Goal: Information Seeking & Learning: Learn about a topic

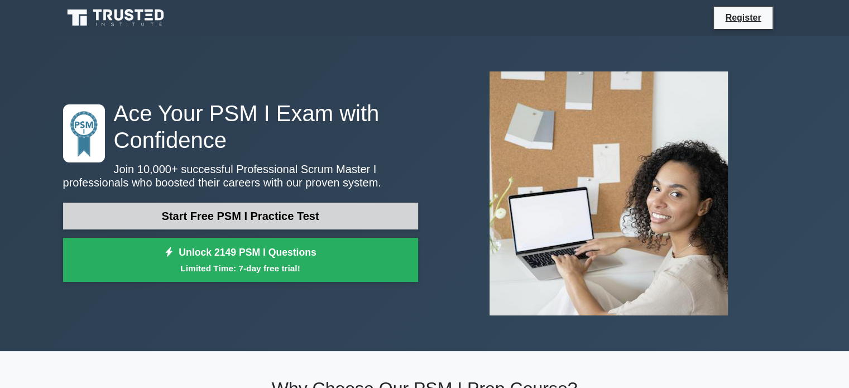
click at [342, 221] on link "Start Free PSM I Practice Test" at bounding box center [240, 216] width 355 height 27
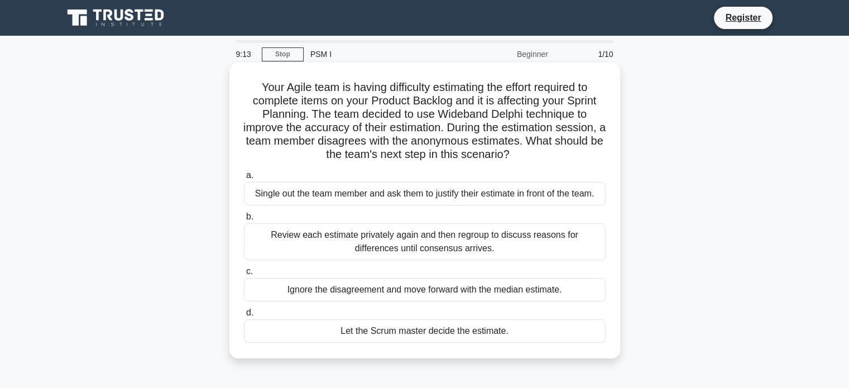
click at [476, 198] on div "Single out the team member and ask them to justify their estimate in front of t…" at bounding box center [425, 193] width 362 height 23
click at [244, 179] on input "a. Single out the team member and ask them to justify their estimate in front o…" at bounding box center [244, 175] width 0 height 7
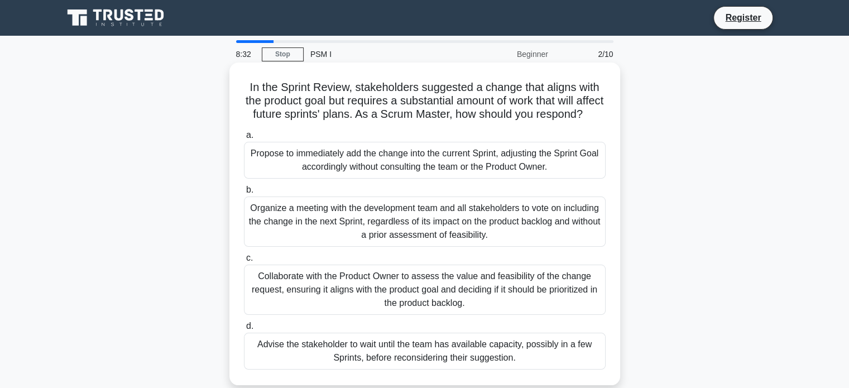
scroll to position [56, 0]
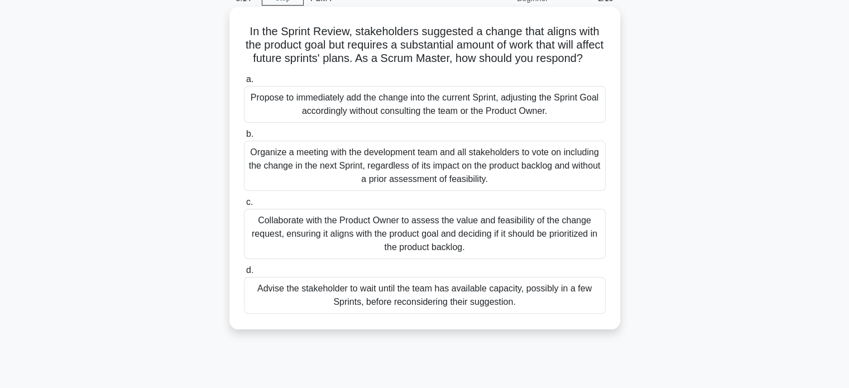
click at [520, 243] on div "Collaborate with the Product Owner to assess the value and feasibility of the c…" at bounding box center [425, 234] width 362 height 50
click at [244, 206] on input "c. Collaborate with the Product Owner to assess the value and feasibility of th…" at bounding box center [244, 202] width 0 height 7
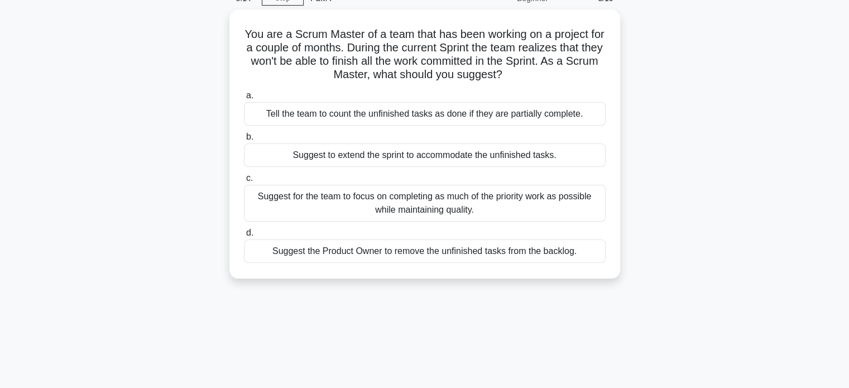
scroll to position [0, 0]
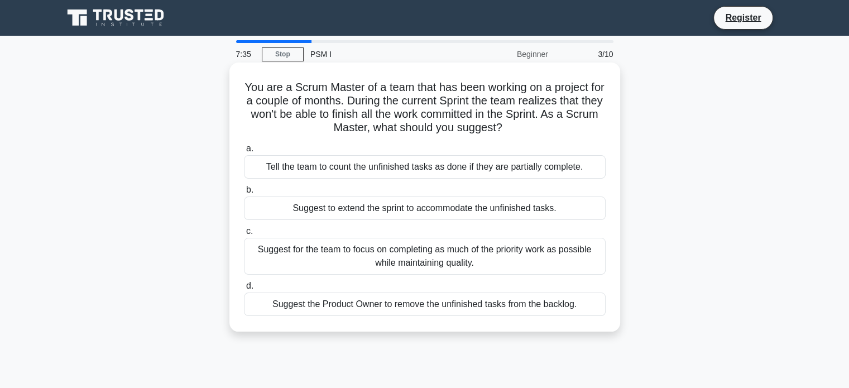
click at [476, 255] on div "Suggest for the team to focus on completing as much of the priority work as pos…" at bounding box center [425, 256] width 362 height 37
click at [244, 235] on input "c. Suggest for the team to focus on completing as much of the priority work as …" at bounding box center [244, 231] width 0 height 7
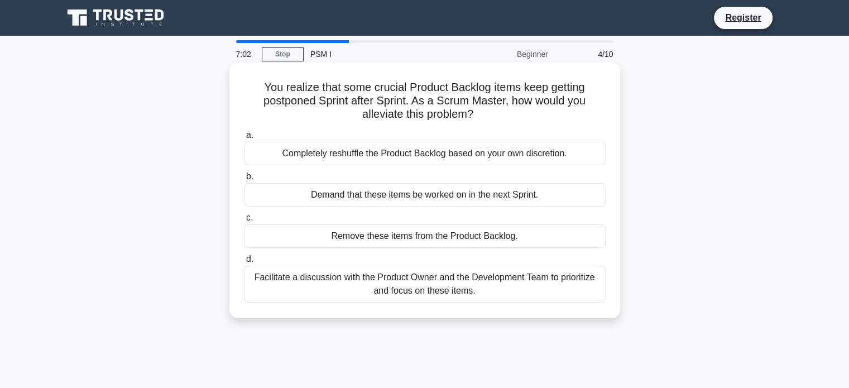
click at [456, 291] on div "Facilitate a discussion with the Product Owner and the Development Team to prio…" at bounding box center [425, 284] width 362 height 37
click at [244, 263] on input "d. Facilitate a discussion with the Product Owner and the Development Team to p…" at bounding box center [244, 259] width 0 height 7
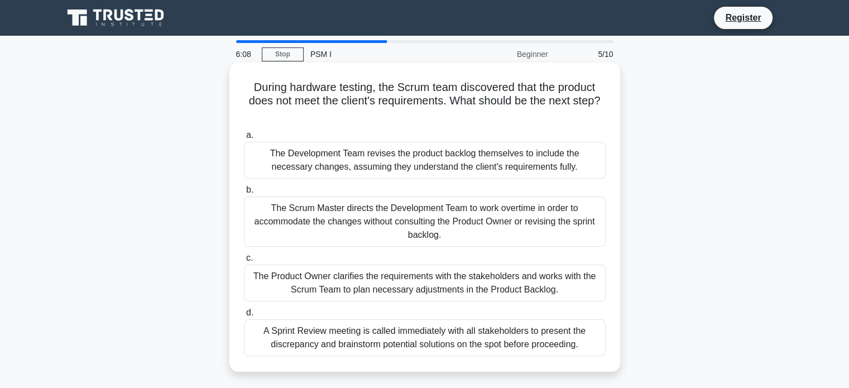
click at [547, 289] on div "The Product Owner clarifies the requirements with the stakeholders and works wi…" at bounding box center [425, 283] width 362 height 37
click at [244, 262] on input "c. The Product Owner clarifies the requirements with the stakeholders and works…" at bounding box center [244, 258] width 0 height 7
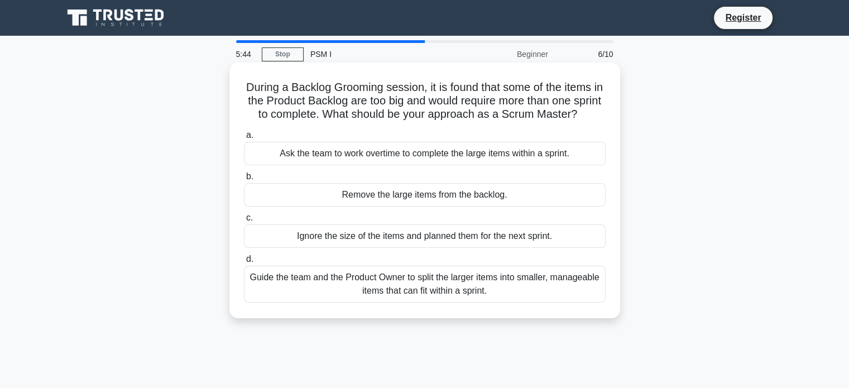
click at [533, 303] on div "Guide the team and the Product Owner to split the larger items into smaller, ma…" at bounding box center [425, 284] width 362 height 37
click at [244, 263] on input "d. Guide the team and the Product Owner to split the larger items into smaller,…" at bounding box center [244, 259] width 0 height 7
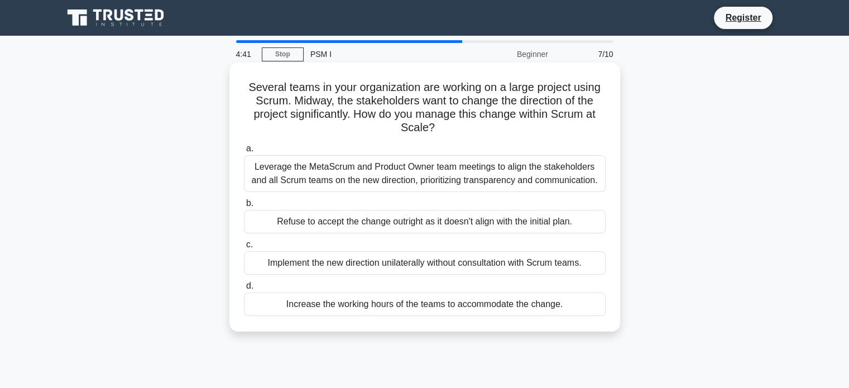
click at [439, 183] on div "Leverage the MetaScrum and Product Owner team meetings to align the stakeholder…" at bounding box center [425, 173] width 362 height 37
click at [244, 152] on input "a. Leverage the MetaScrum and Product Owner team meetings to align the stakehol…" at bounding box center [244, 148] width 0 height 7
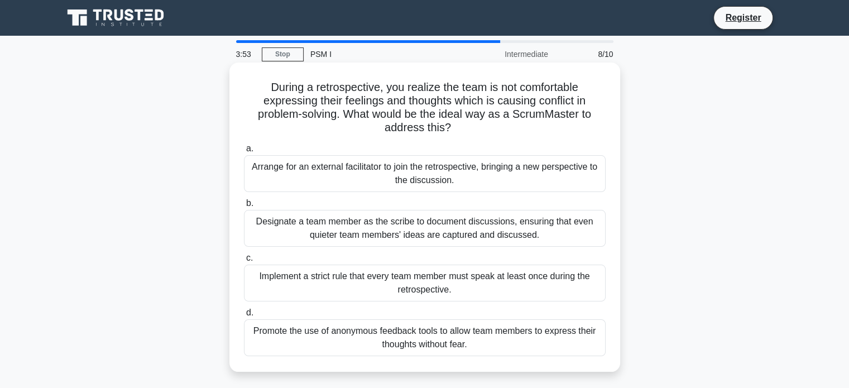
click at [495, 339] on div "Promote the use of anonymous feedback tools to allow team members to express th…" at bounding box center [425, 337] width 362 height 37
click at [244, 317] on input "d. Promote the use of anonymous feedback tools to allow team members to express…" at bounding box center [244, 312] width 0 height 7
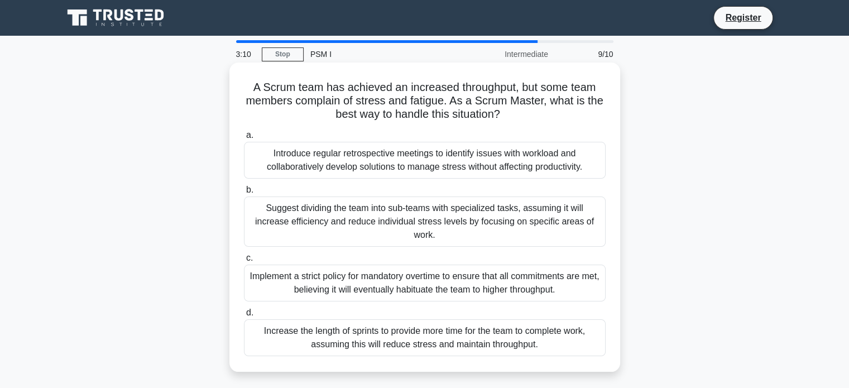
click at [487, 170] on div "Introduce regular retrospective meetings to identify issues with workload and c…" at bounding box center [425, 160] width 362 height 37
click at [244, 139] on input "a. Introduce regular retrospective meetings to identify issues with workload an…" at bounding box center [244, 135] width 0 height 7
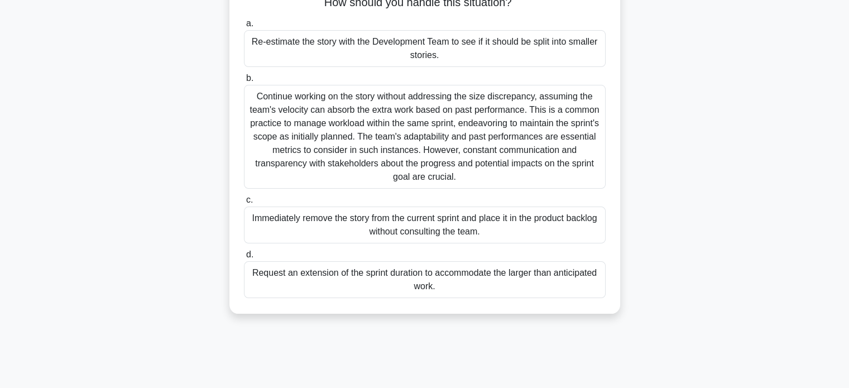
scroll to position [56, 0]
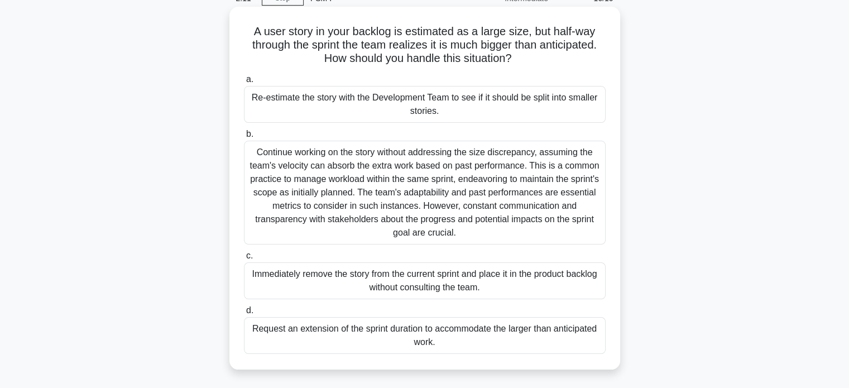
click at [491, 113] on div "Re-estimate the story with the Development Team to see if it should be split in…" at bounding box center [425, 104] width 362 height 37
click at [244, 83] on input "a. Re-estimate the story with the Development Team to see if it should be split…" at bounding box center [244, 79] width 0 height 7
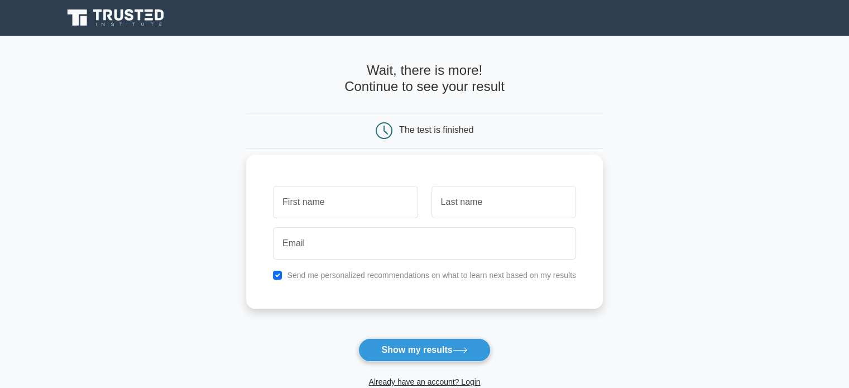
drag, startPoint x: 0, startPoint y: 0, endPoint x: 337, endPoint y: 199, distance: 391.4
click at [337, 199] on input "text" at bounding box center [345, 202] width 145 height 32
type input "Wasim"
click at [467, 205] on input "text" at bounding box center [504, 202] width 145 height 32
type input "Nawaz"
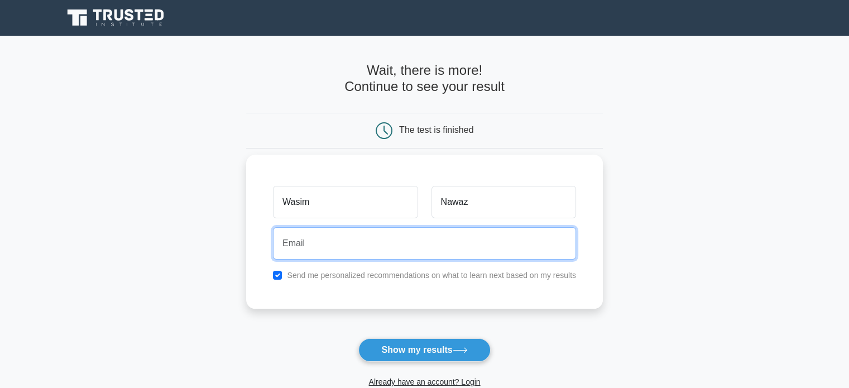
click at [394, 232] on input "email" at bounding box center [424, 243] width 303 height 32
type input "waseemnawaz@outlook.com"
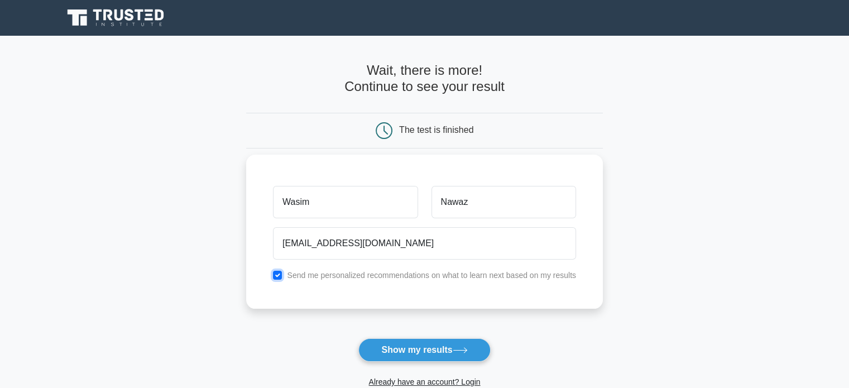
click at [277, 273] on input "checkbox" at bounding box center [277, 275] width 9 height 9
checkbox input "false"
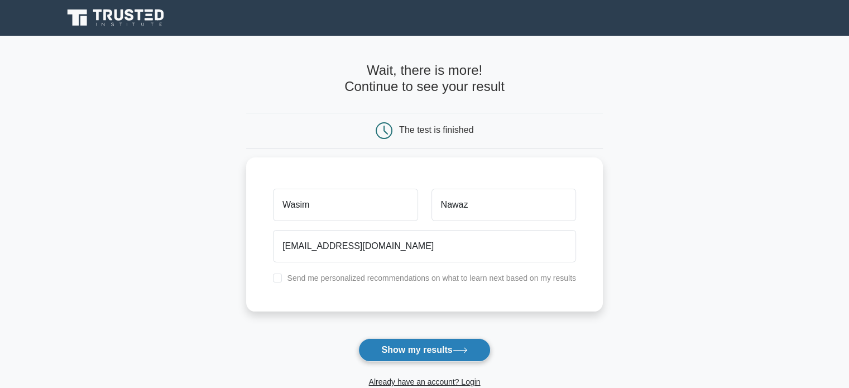
click at [417, 347] on button "Show my results" at bounding box center [424, 349] width 132 height 23
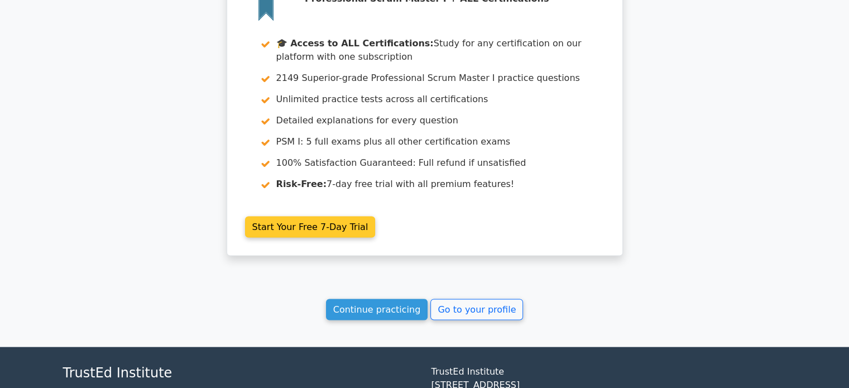
scroll to position [2177, 0]
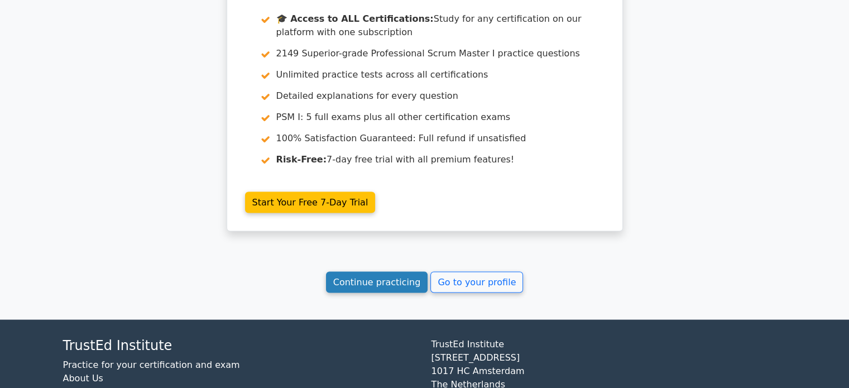
click at [391, 272] on link "Continue practicing" at bounding box center [377, 282] width 102 height 21
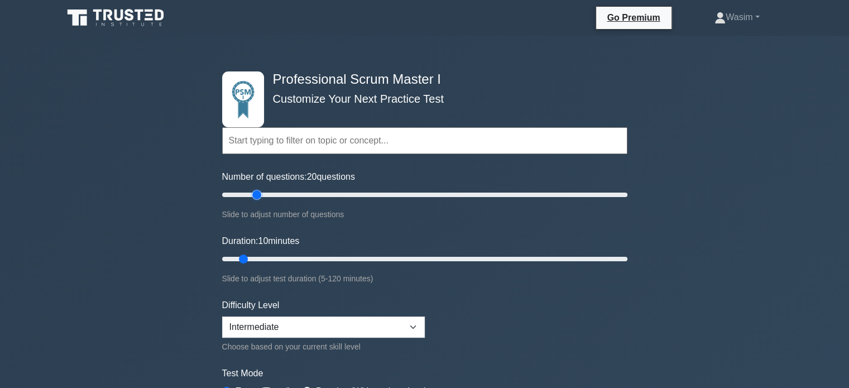
drag, startPoint x: 238, startPoint y: 194, endPoint x: 252, endPoint y: 198, distance: 14.5
type input "20"
click at [252, 198] on input "Number of questions: 20 questions" at bounding box center [424, 194] width 405 height 13
drag, startPoint x: 246, startPoint y: 256, endPoint x: 254, endPoint y: 259, distance: 8.7
type input "15"
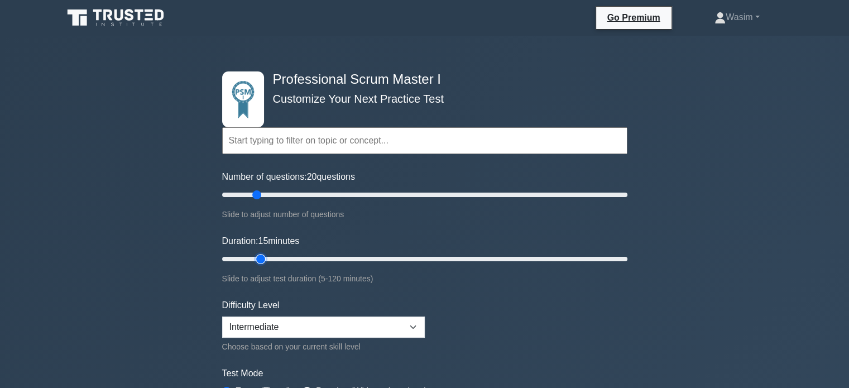
click at [254, 259] on input "Duration: 15 minutes" at bounding box center [424, 258] width 405 height 13
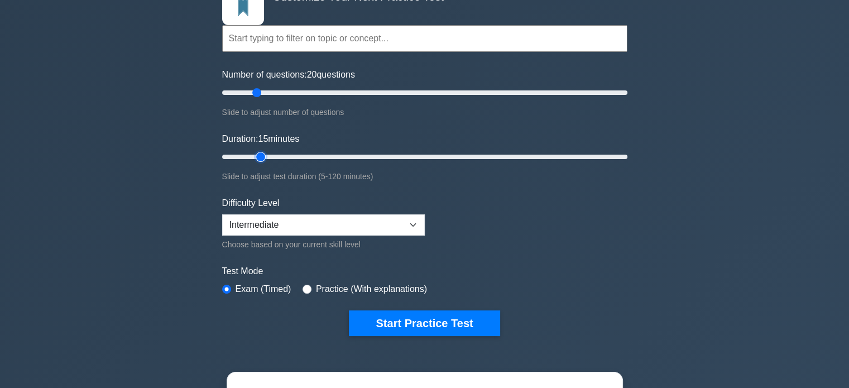
scroll to position [112, 0]
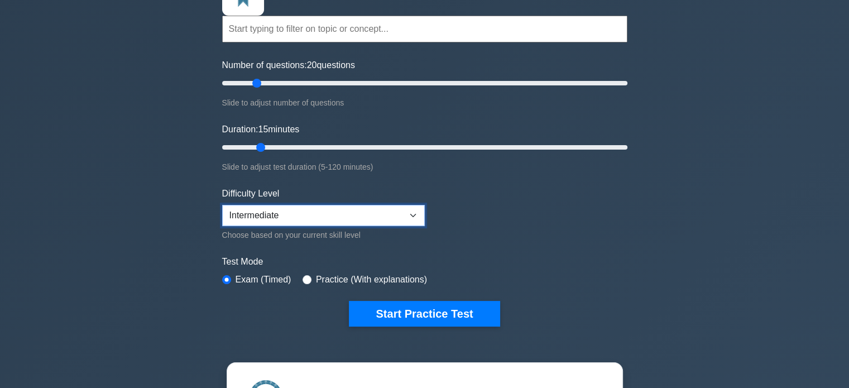
click at [351, 214] on select "Beginner Intermediate Expert" at bounding box center [323, 215] width 203 height 21
click at [222, 205] on select "Beginner Intermediate Expert" at bounding box center [323, 215] width 203 height 21
drag, startPoint x: 257, startPoint y: 82, endPoint x: 272, endPoint y: 82, distance: 15.1
type input "30"
click at [272, 82] on input "Number of questions: 30 questions" at bounding box center [424, 82] width 405 height 13
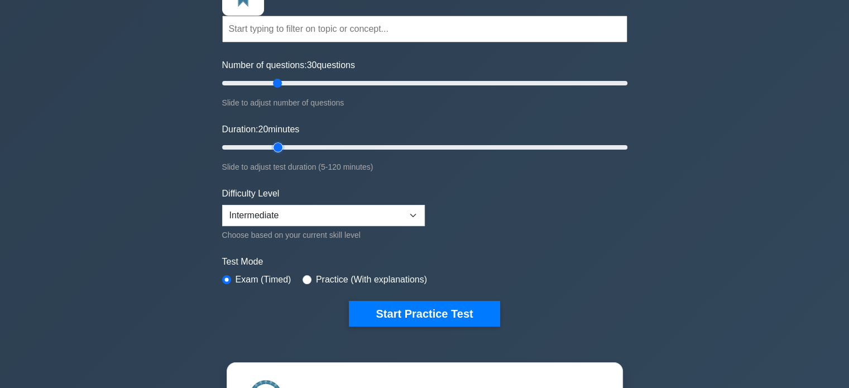
drag, startPoint x: 262, startPoint y: 142, endPoint x: 272, endPoint y: 145, distance: 10.3
type input "20"
click at [272, 145] on input "Duration: 20 minutes" at bounding box center [424, 147] width 405 height 13
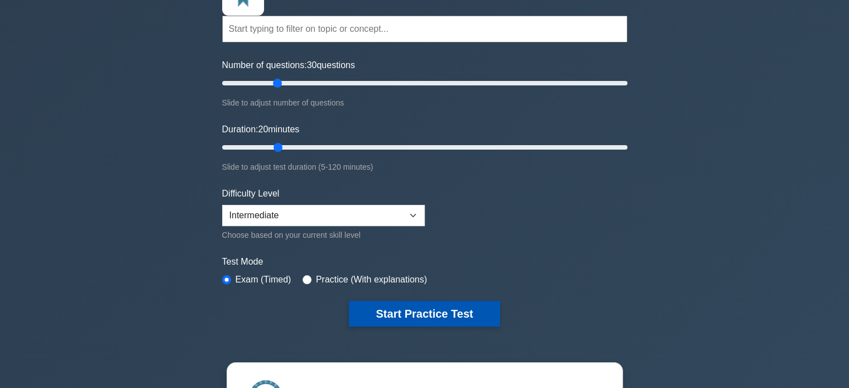
click at [422, 310] on button "Start Practice Test" at bounding box center [424, 314] width 151 height 26
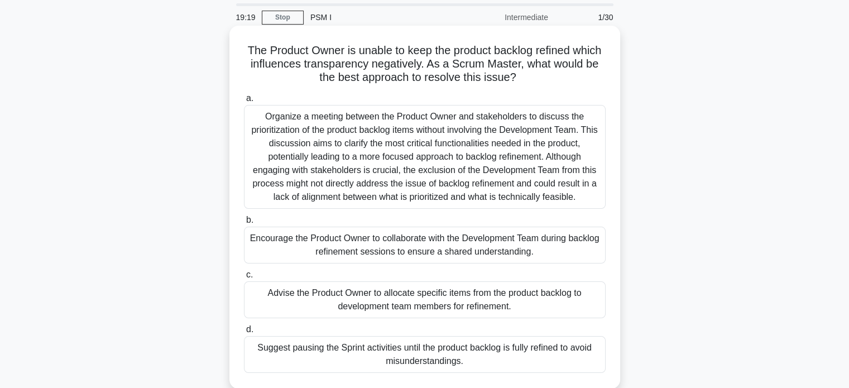
scroll to position [56, 0]
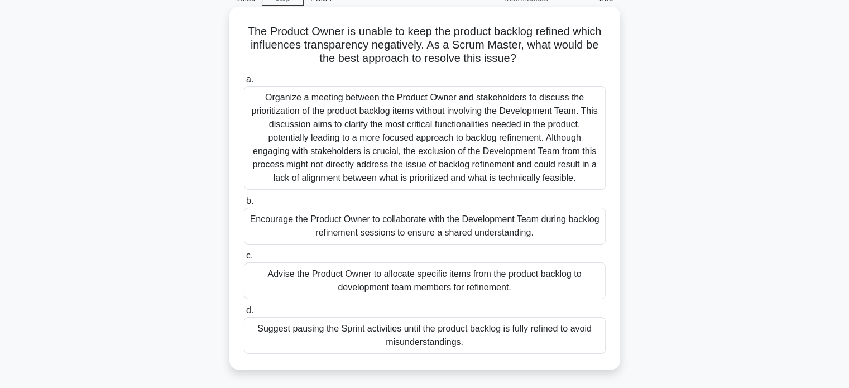
click at [509, 235] on div "Encourage the Product Owner to collaborate with the Development Team during bac…" at bounding box center [425, 226] width 362 height 37
click at [244, 205] on input "b. Encourage the Product Owner to collaborate with the Development Team during …" at bounding box center [244, 201] width 0 height 7
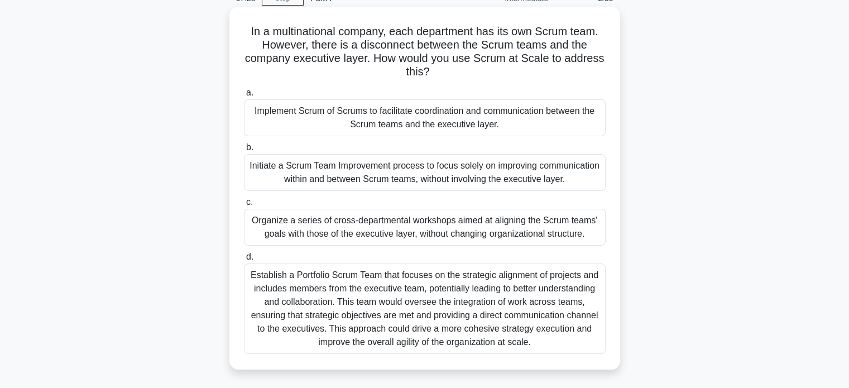
click at [438, 121] on div "Implement Scrum of Scrums to facilitate coordination and communication between …" at bounding box center [425, 117] width 362 height 37
click at [244, 97] on input "a. Implement Scrum of Scrums to facilitate coordination and communication betwe…" at bounding box center [244, 92] width 0 height 7
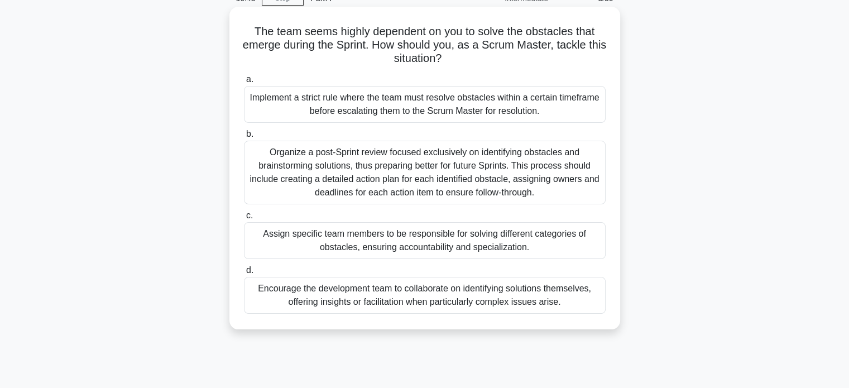
click at [456, 305] on div "Encourage the development team to collaborate on identifying solutions themselv…" at bounding box center [425, 295] width 362 height 37
click at [244, 274] on input "d. Encourage the development team to collaborate on identifying solutions thems…" at bounding box center [244, 270] width 0 height 7
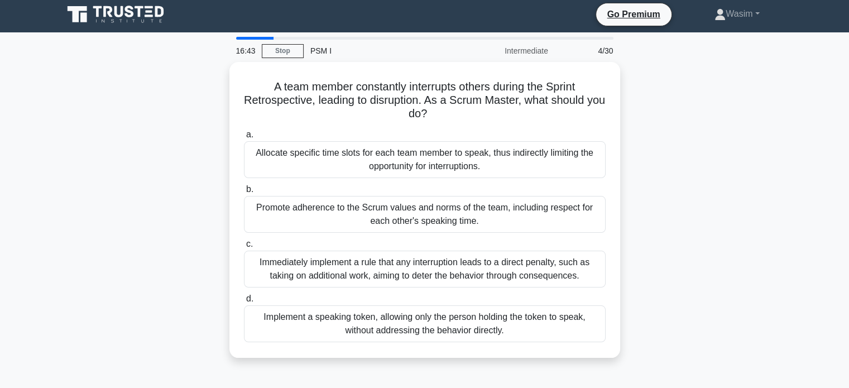
scroll to position [0, 0]
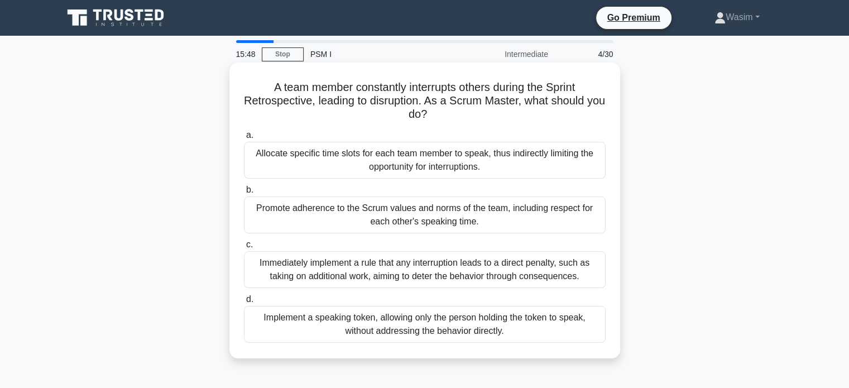
click at [471, 333] on div "Implement a speaking token, allowing only the person holding the token to speak…" at bounding box center [425, 324] width 362 height 37
click at [244, 303] on input "d. Implement a speaking token, allowing only the person holding the token to sp…" at bounding box center [244, 299] width 0 height 7
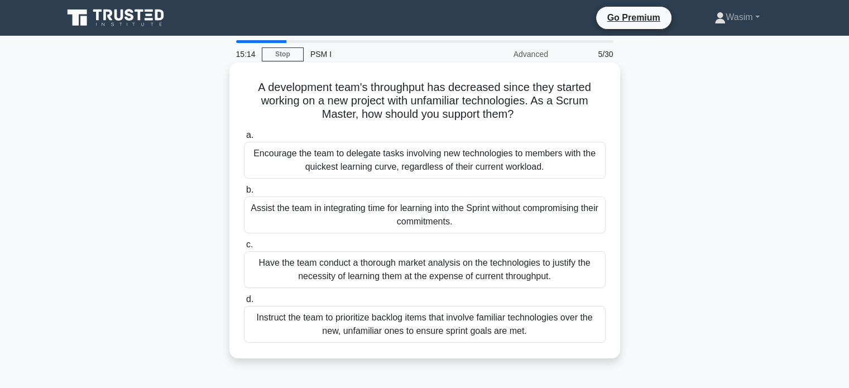
click at [431, 226] on div "Assist the team in integrating time for learning into the Sprint without compro…" at bounding box center [425, 215] width 362 height 37
click at [244, 194] on input "b. Assist the team in integrating time for learning into the Sprint without com…" at bounding box center [244, 189] width 0 height 7
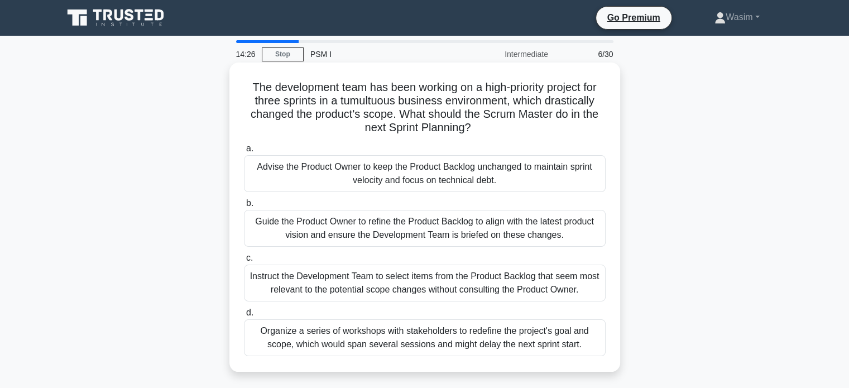
click at [444, 238] on div "Guide the Product Owner to refine the Product Backlog to align with the latest …" at bounding box center [425, 228] width 362 height 37
click at [244, 207] on input "b. Guide the Product Owner to refine the Product Backlog to align with the late…" at bounding box center [244, 203] width 0 height 7
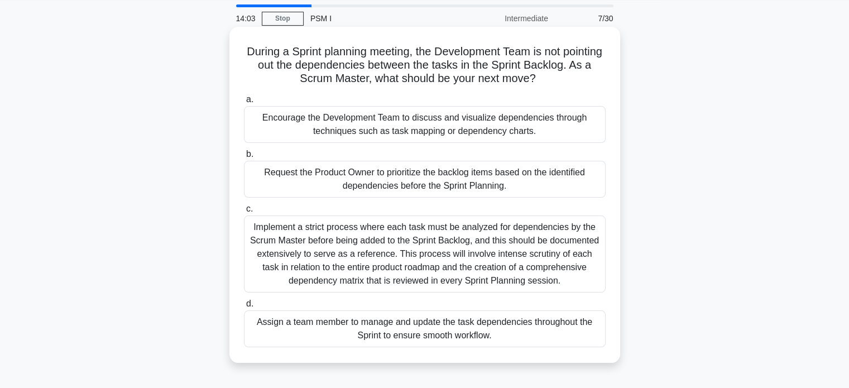
scroll to position [56, 0]
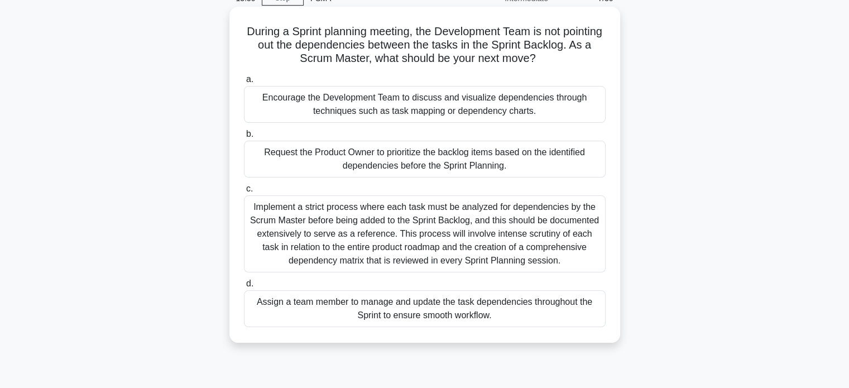
click at [499, 116] on div "Encourage the Development Team to discuss and visualize dependencies through te…" at bounding box center [425, 104] width 362 height 37
click at [244, 83] on input "a. Encourage the Development Team to discuss and visualize dependencies through…" at bounding box center [244, 79] width 0 height 7
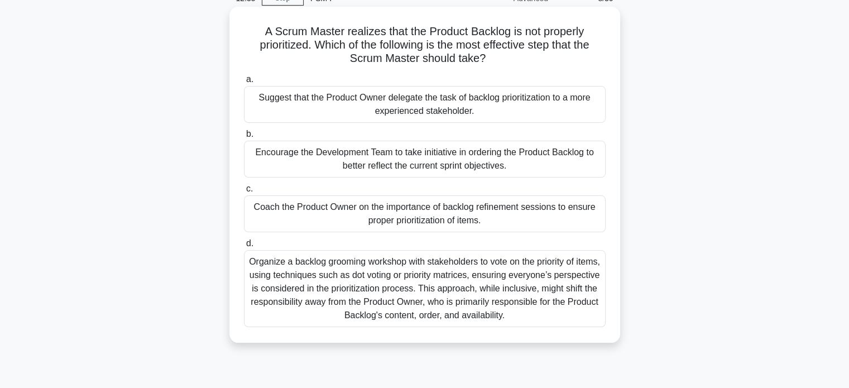
click at [437, 280] on div "Organize a backlog grooming workshop with stakeholders to vote on the priority …" at bounding box center [425, 288] width 362 height 77
click at [244, 247] on input "d. Organize a backlog grooming workshop with stakeholders to vote on the priori…" at bounding box center [244, 243] width 0 height 7
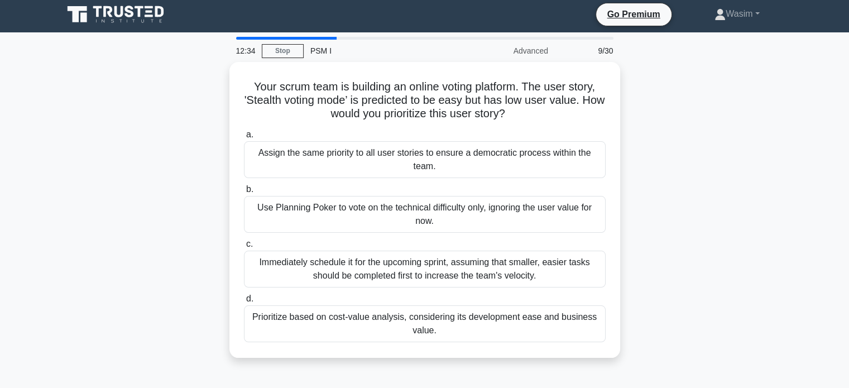
scroll to position [0, 0]
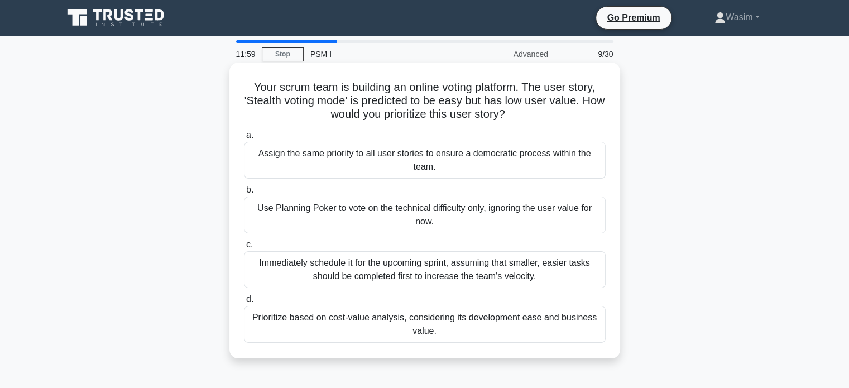
click at [475, 328] on div "Prioritize based on cost-value analysis, considering its development ease and b…" at bounding box center [425, 324] width 362 height 37
click at [244, 303] on input "d. Prioritize based on cost-value analysis, considering its development ease an…" at bounding box center [244, 299] width 0 height 7
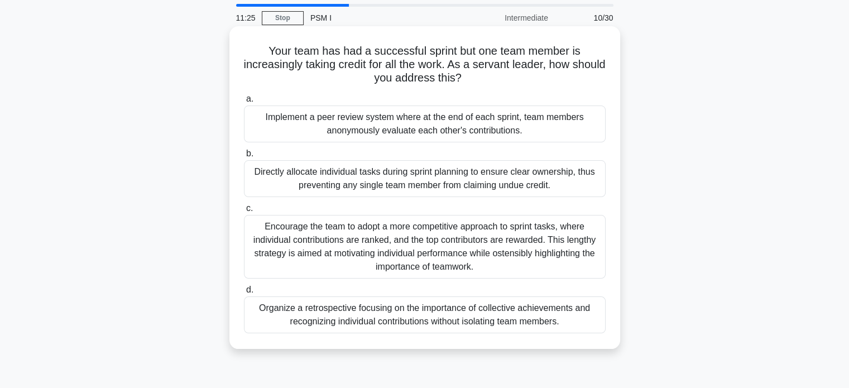
scroll to position [56, 0]
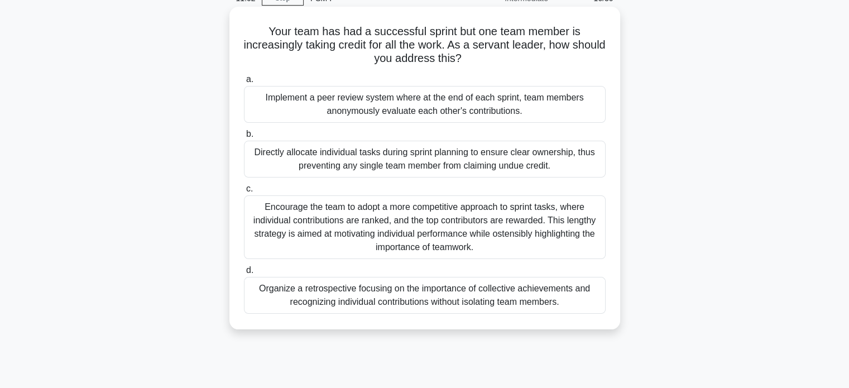
click at [451, 297] on div "Organize a retrospective focusing on the importance of collective achievements …" at bounding box center [425, 295] width 362 height 37
click at [244, 274] on input "d. Organize a retrospective focusing on the importance of collective achievemen…" at bounding box center [244, 270] width 0 height 7
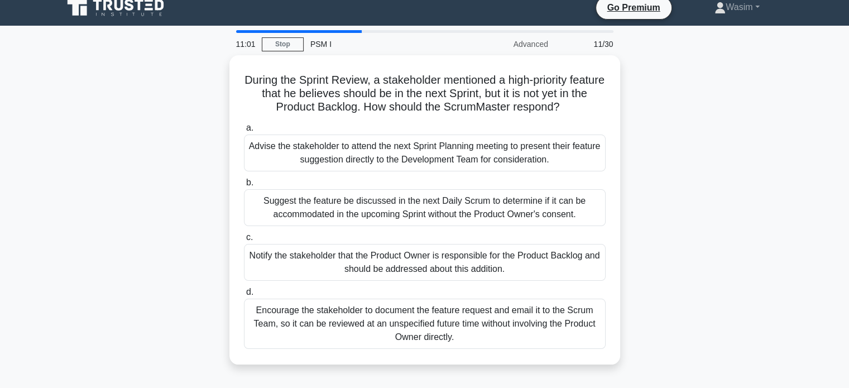
scroll to position [0, 0]
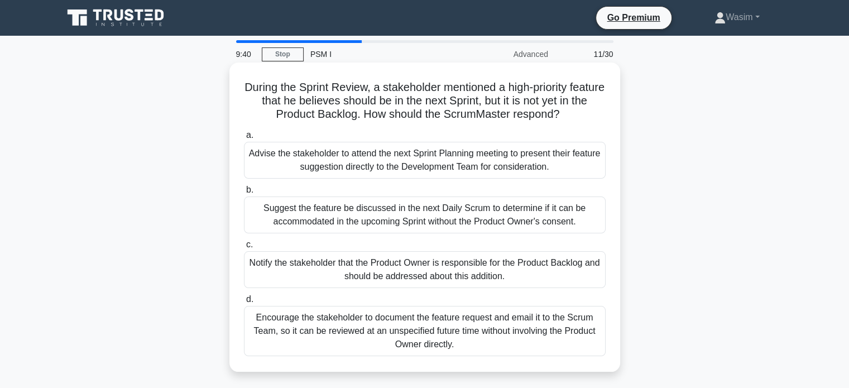
click at [418, 273] on div "Notify the stakeholder that the Product Owner is responsible for the Product Ba…" at bounding box center [425, 269] width 362 height 37
click at [244, 248] on input "c. Notify the stakeholder that the Product Owner is responsible for the Product…" at bounding box center [244, 244] width 0 height 7
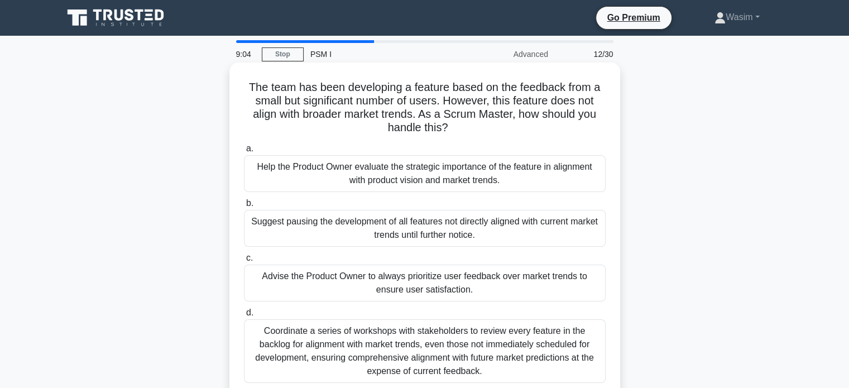
click at [507, 176] on div "Help the Product Owner evaluate the strategic importance of the feature in alig…" at bounding box center [425, 173] width 362 height 37
click at [244, 152] on input "a. Help the Product Owner evaluate the strategic importance of the feature in a…" at bounding box center [244, 148] width 0 height 7
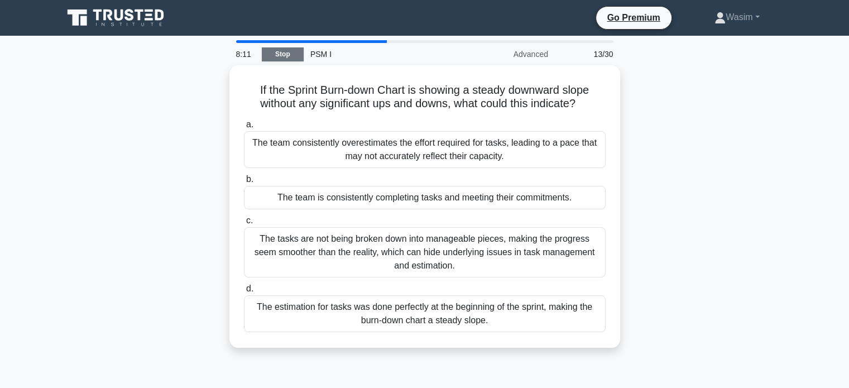
click at [276, 55] on link "Stop" at bounding box center [283, 54] width 42 height 14
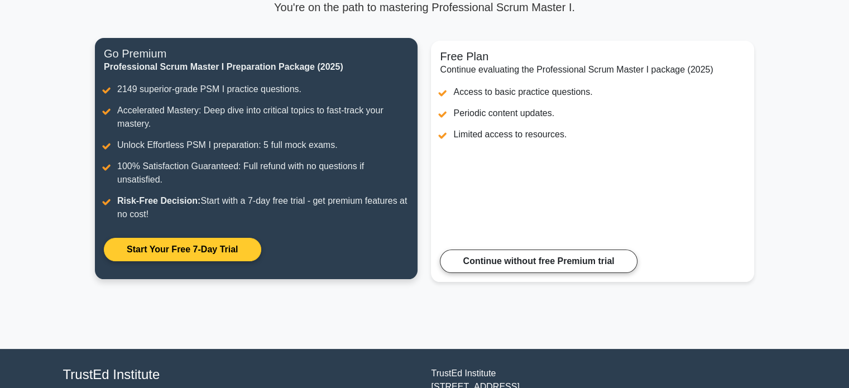
scroll to position [84, 0]
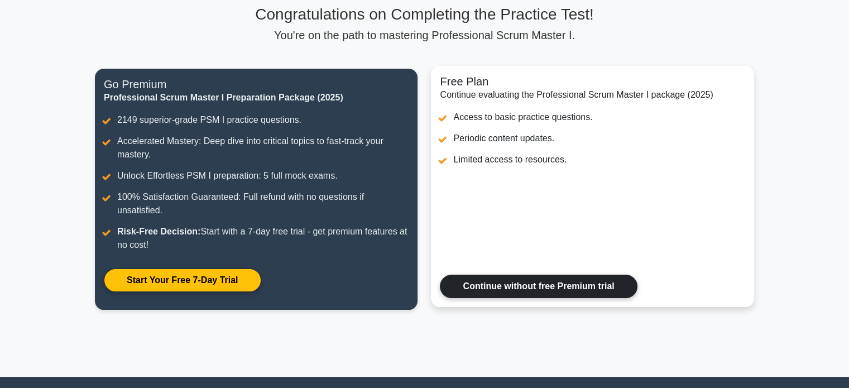
click at [545, 293] on link "Continue without free Premium trial" at bounding box center [538, 286] width 197 height 23
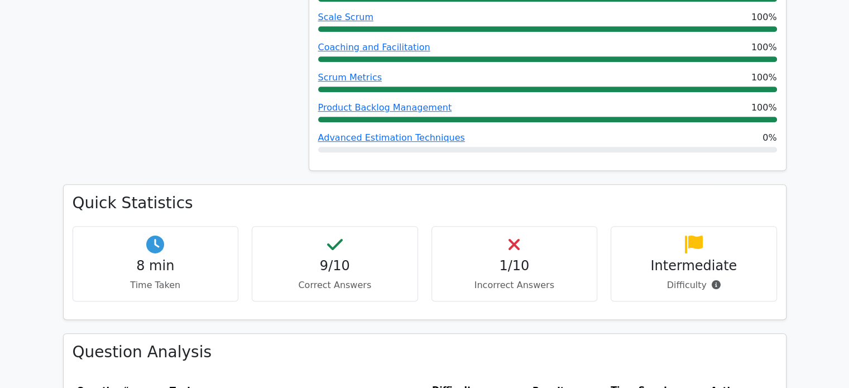
scroll to position [670, 0]
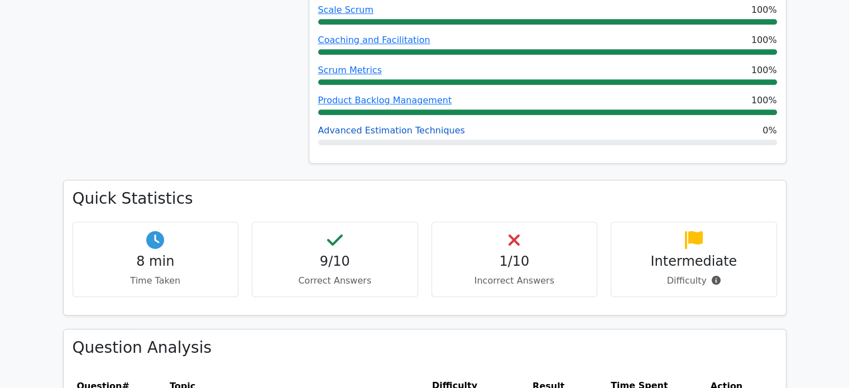
click at [430, 133] on link "Advanced Estimation Techniques" at bounding box center [391, 130] width 147 height 11
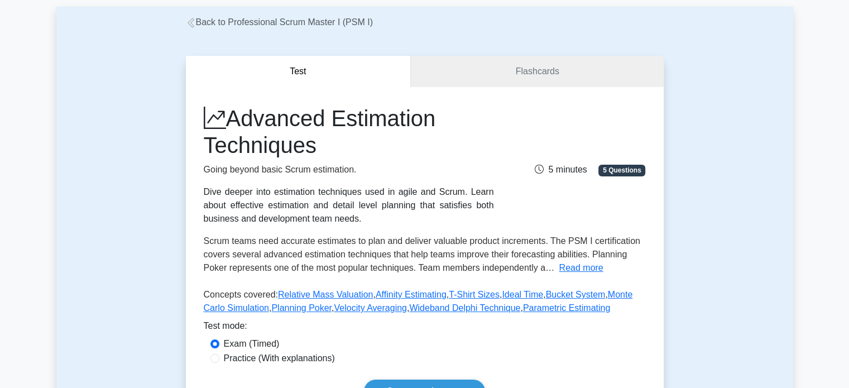
scroll to position [223, 0]
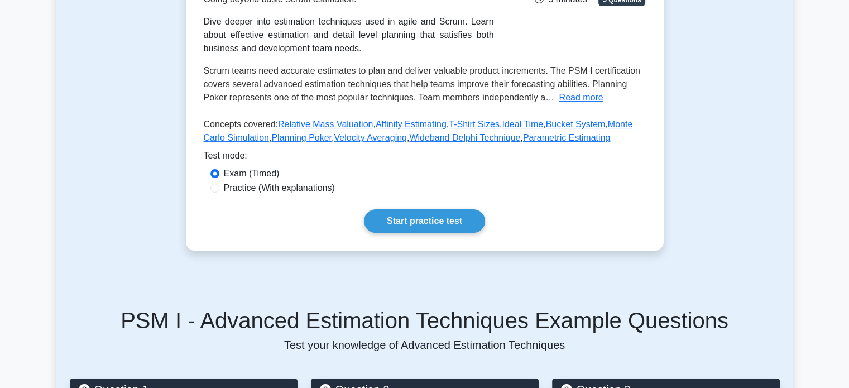
click at [295, 186] on label "Practice (With explanations)" at bounding box center [279, 187] width 111 height 13
click at [219, 186] on input "Practice (With explanations)" at bounding box center [214, 188] width 9 height 9
radio input "true"
click at [451, 226] on link "Start practice test" at bounding box center [424, 220] width 121 height 23
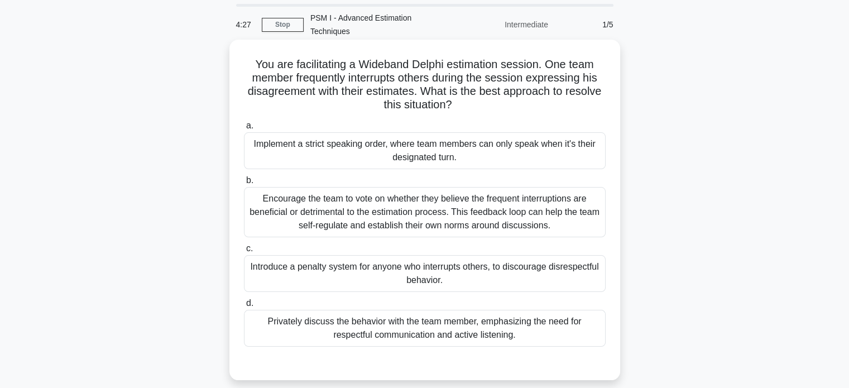
scroll to position [56, 0]
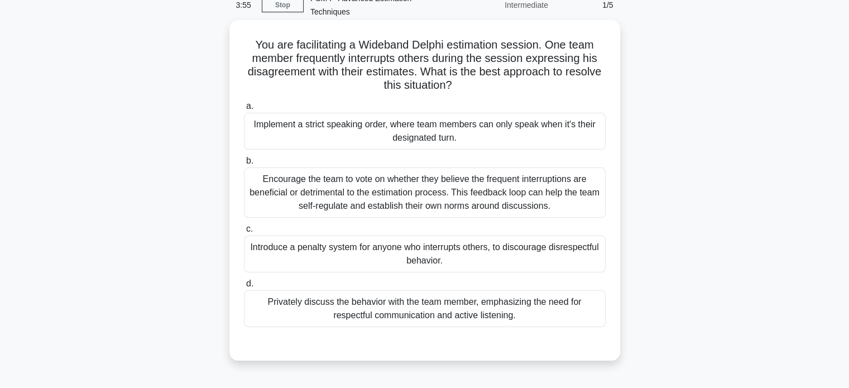
click at [470, 299] on div "Privately discuss the behavior with the team member, emphasizing the need for r…" at bounding box center [425, 308] width 362 height 37
click at [244, 288] on input "d. Privately discuss the behavior with the team member, emphasizing the need fo…" at bounding box center [244, 283] width 0 height 7
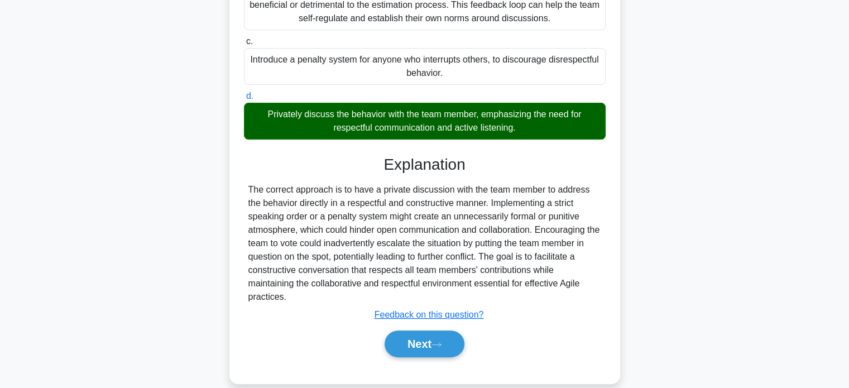
scroll to position [246, 0]
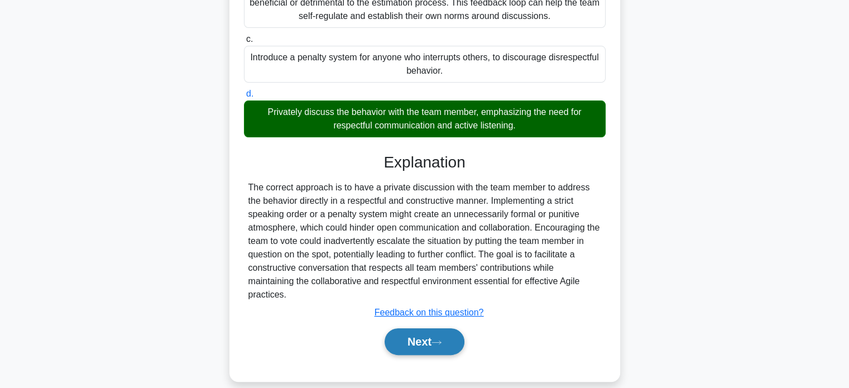
click at [419, 328] on button "Next" at bounding box center [425, 341] width 80 height 27
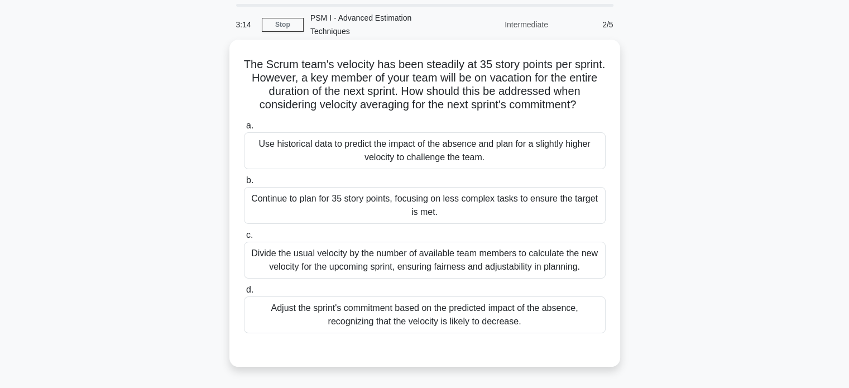
scroll to position [56, 0]
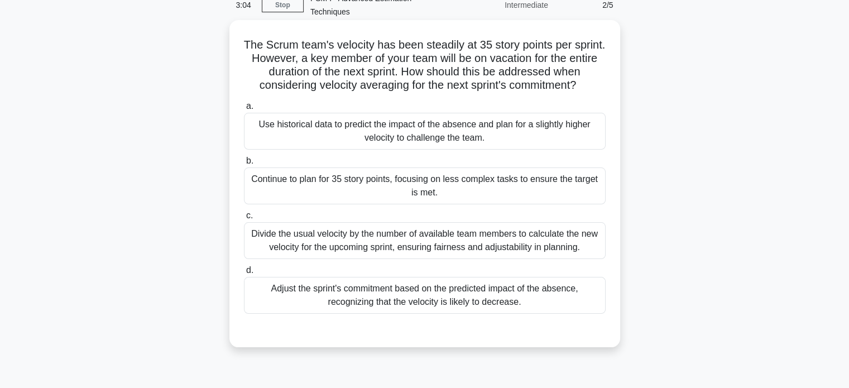
click at [490, 232] on div "Divide the usual velocity by the number of available team members to calculate …" at bounding box center [425, 240] width 362 height 37
click at [244, 219] on input "c. Divide the usual velocity by the number of available team members to calcula…" at bounding box center [244, 215] width 0 height 7
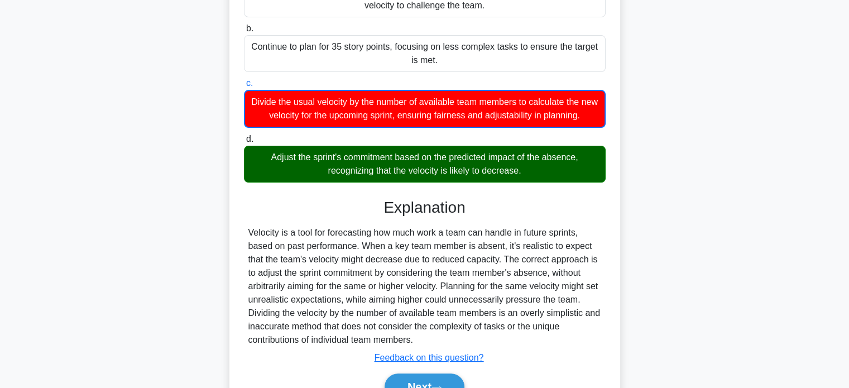
scroll to position [223, 0]
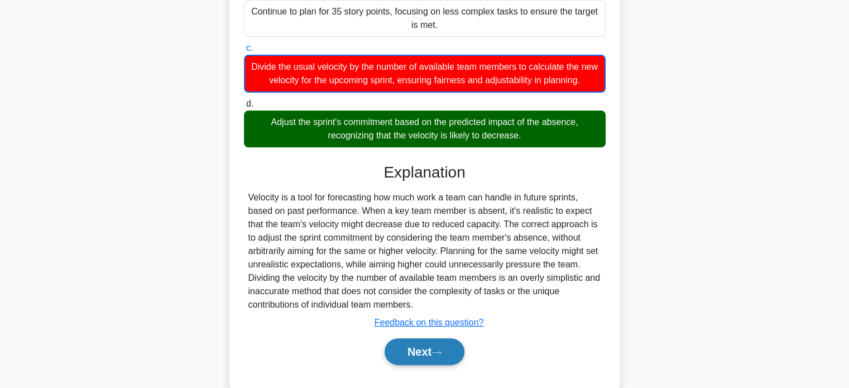
click at [430, 342] on button "Next" at bounding box center [425, 351] width 80 height 27
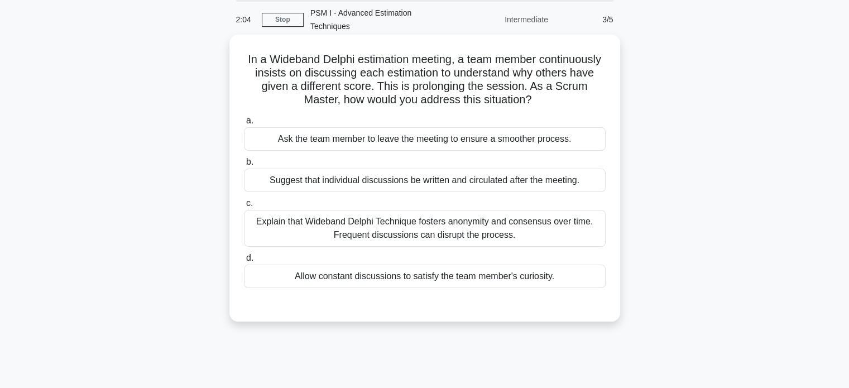
scroll to position [0, 0]
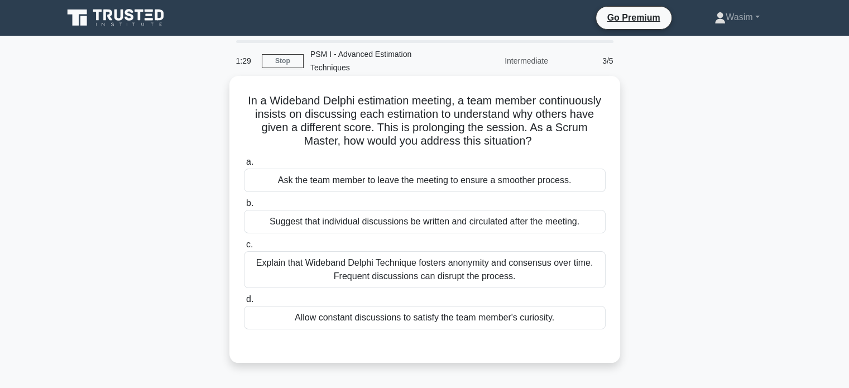
click at [489, 251] on div "Explain that Wideband Delphi Technique fosters anonymity and consensus over tim…" at bounding box center [425, 269] width 362 height 37
click at [244, 247] on input "c. Explain that Wideband Delphi Technique fosters anonymity and consensus over …" at bounding box center [244, 244] width 0 height 7
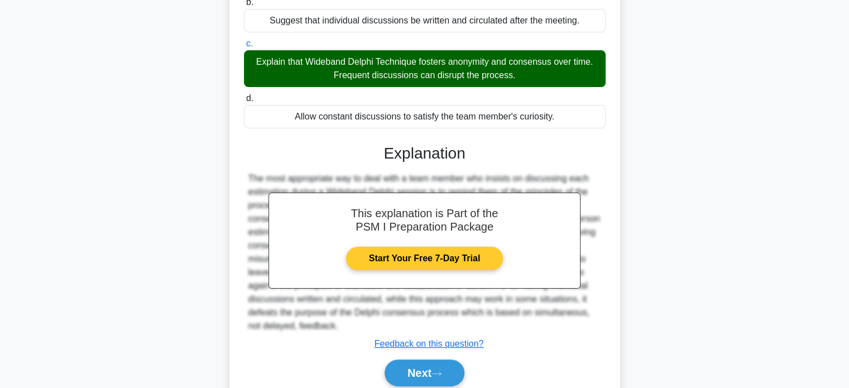
scroll to position [219, 0]
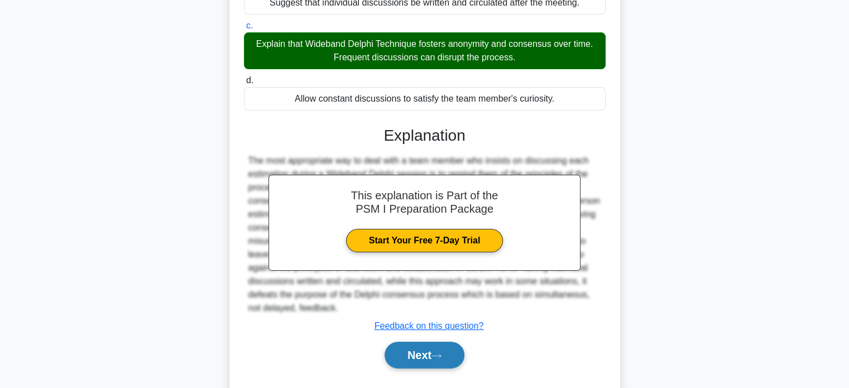
click at [425, 342] on button "Next" at bounding box center [425, 355] width 80 height 27
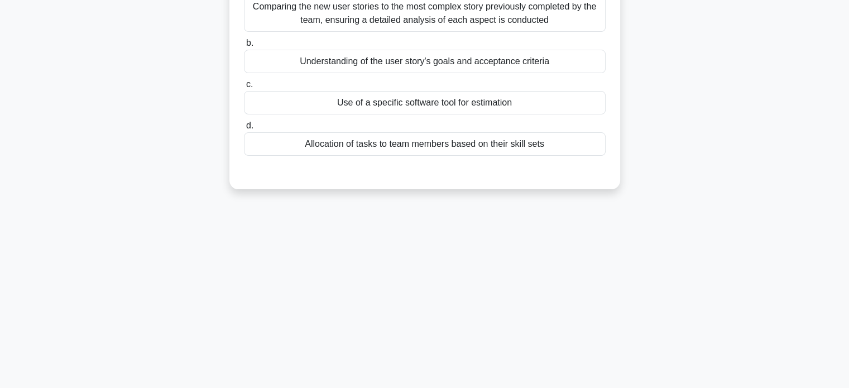
scroll to position [0, 0]
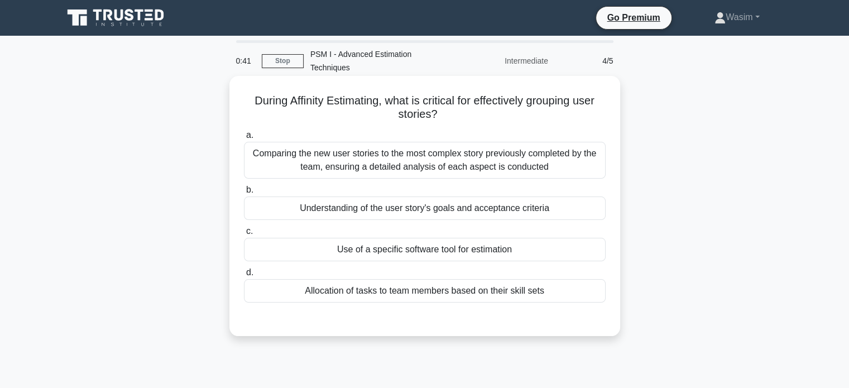
click at [471, 197] on div "Understanding of the user story's goals and acceptance criteria" at bounding box center [425, 208] width 362 height 23
click at [244, 194] on input "b. Understanding of the user story's goals and acceptance criteria" at bounding box center [244, 189] width 0 height 7
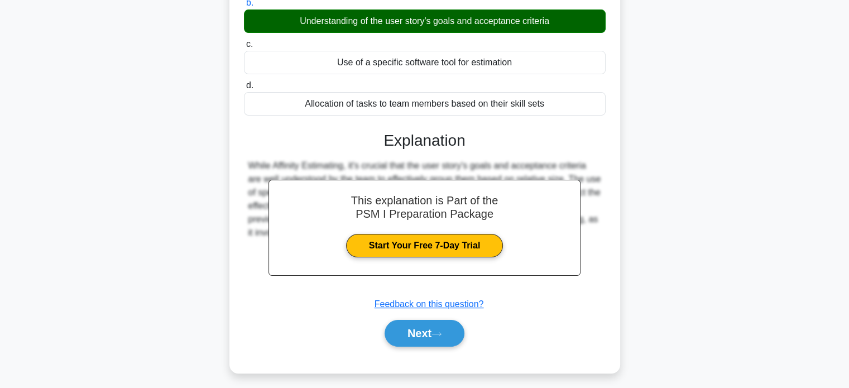
scroll to position [215, 0]
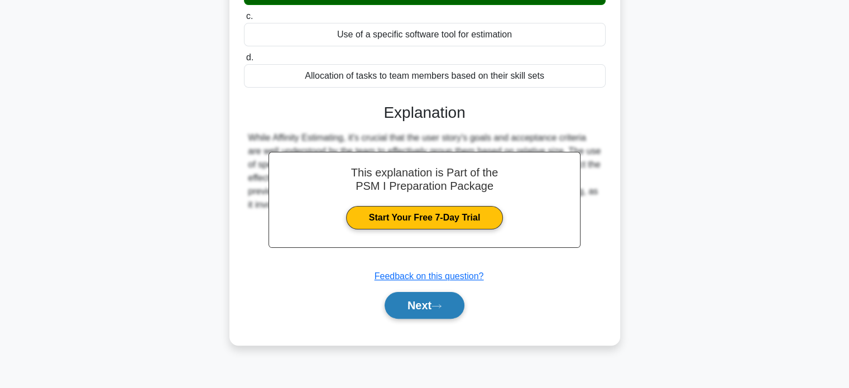
click at [408, 292] on button "Next" at bounding box center [425, 305] width 80 height 27
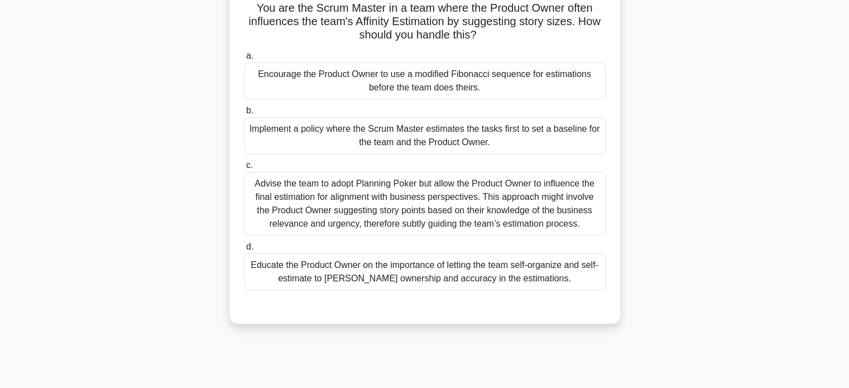
scroll to position [112, 0]
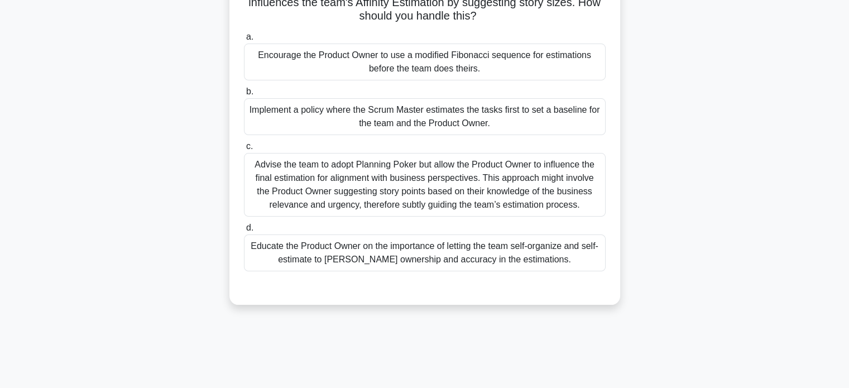
click at [413, 248] on div "Educate the Product Owner on the importance of letting the team self-organize a…" at bounding box center [425, 252] width 362 height 37
click at [244, 232] on input "d. Educate the Product Owner on the importance of letting the team self-organiz…" at bounding box center [244, 227] width 0 height 7
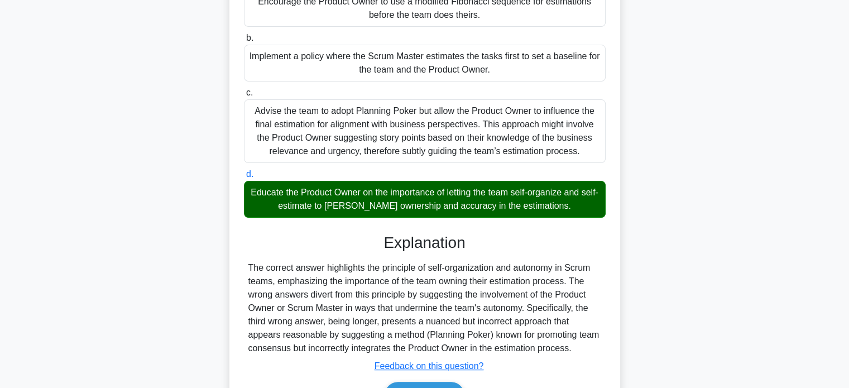
scroll to position [219, 0]
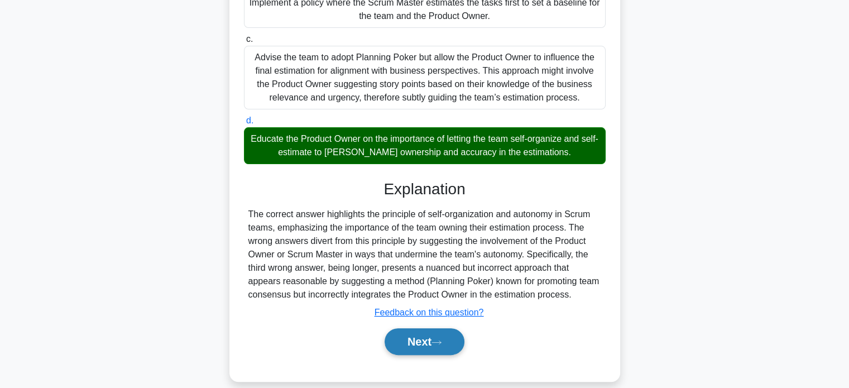
click at [428, 328] on button "Next" at bounding box center [425, 341] width 80 height 27
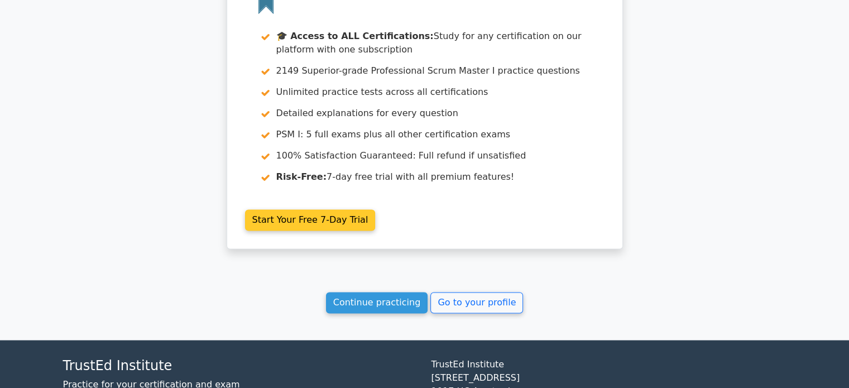
scroll to position [1775, 0]
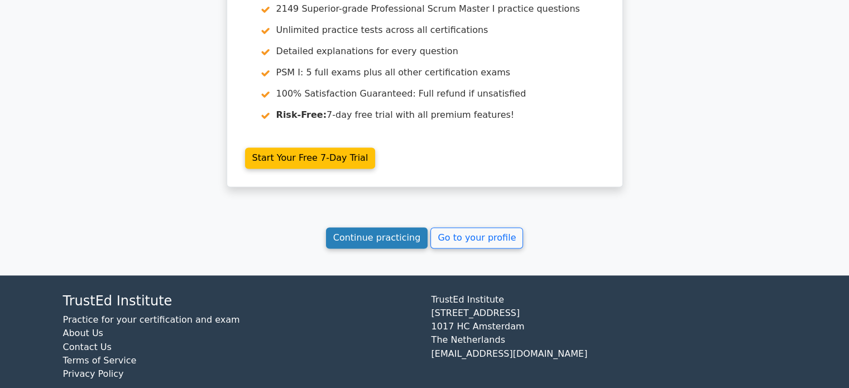
click at [406, 227] on link "Continue practicing" at bounding box center [377, 237] width 102 height 21
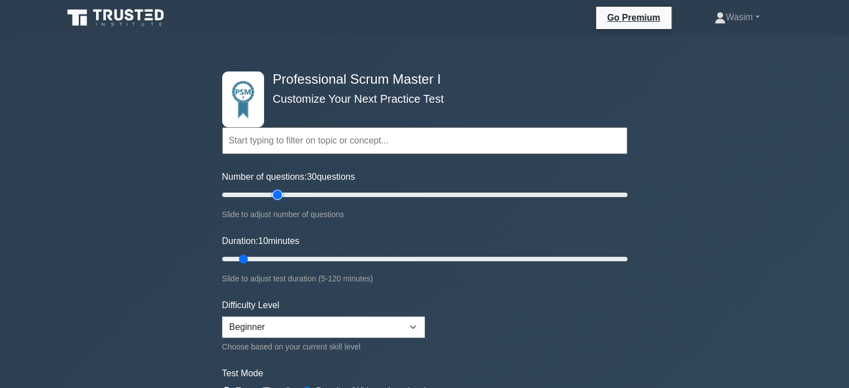
drag, startPoint x: 240, startPoint y: 194, endPoint x: 280, endPoint y: 196, distance: 40.3
type input "30"
click at [280, 196] on input "Number of questions: 30 questions" at bounding box center [424, 194] width 405 height 13
drag, startPoint x: 245, startPoint y: 256, endPoint x: 279, endPoint y: 253, distance: 33.6
type input "20"
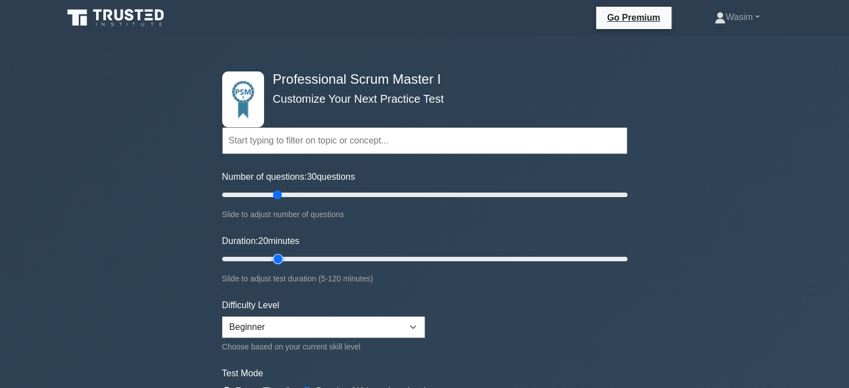
click at [279, 253] on input "Duration: 20 minutes" at bounding box center [424, 258] width 405 height 13
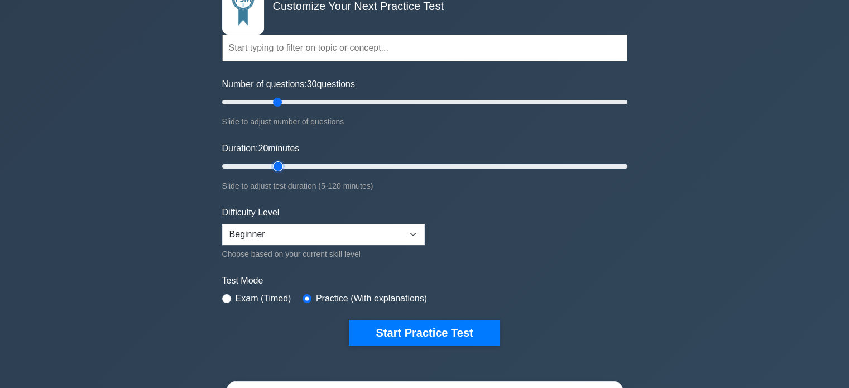
scroll to position [112, 0]
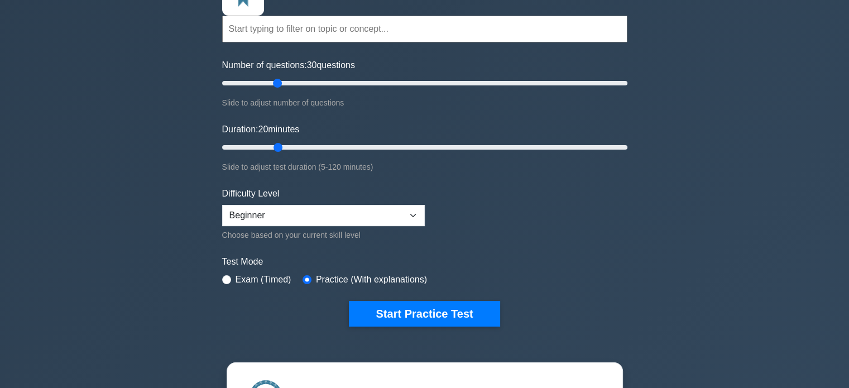
click at [357, 224] on div "Difficulty Level Beginner Intermediate Expert Choose based on your current skil…" at bounding box center [323, 214] width 203 height 55
click at [347, 218] on select "Beginner Intermediate Expert" at bounding box center [323, 215] width 203 height 21
select select "intermediate"
click at [222, 205] on select "Beginner Intermediate Expert" at bounding box center [323, 215] width 203 height 21
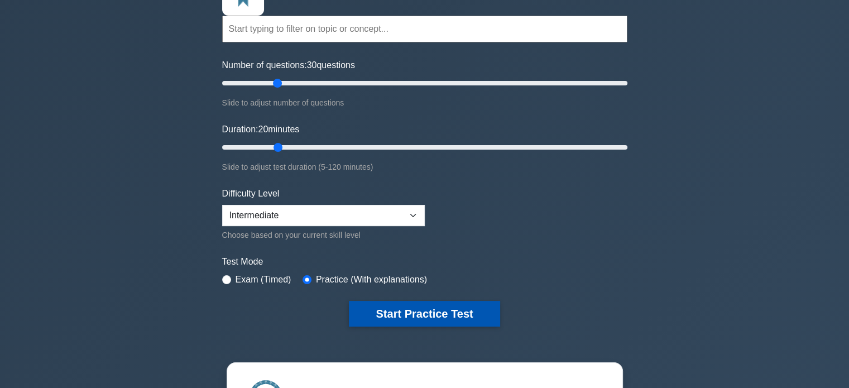
click at [423, 317] on button "Start Practice Test" at bounding box center [424, 314] width 151 height 26
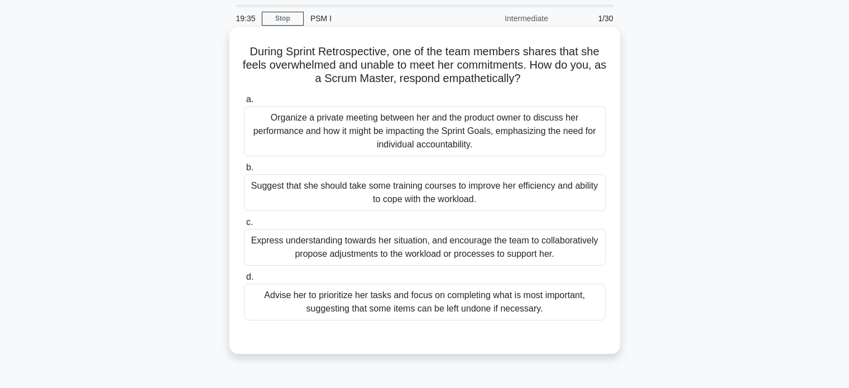
scroll to position [56, 0]
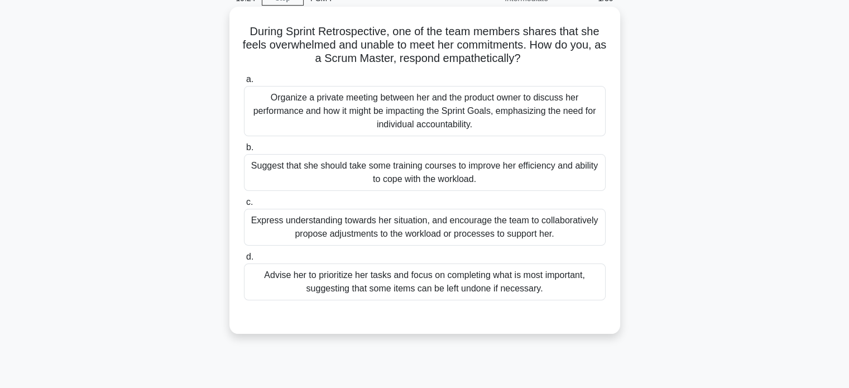
click at [419, 228] on div "Express understanding towards her situation, and encourage the team to collabor…" at bounding box center [425, 227] width 362 height 37
click at [244, 206] on input "c. Express understanding towards her situation, and encourage the team to colla…" at bounding box center [244, 202] width 0 height 7
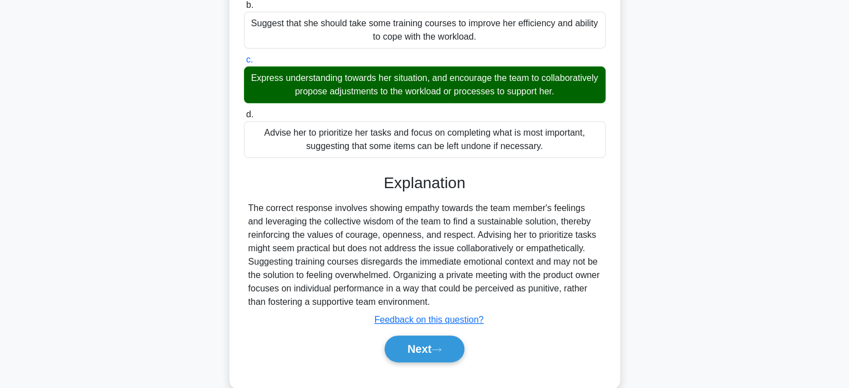
scroll to position [219, 0]
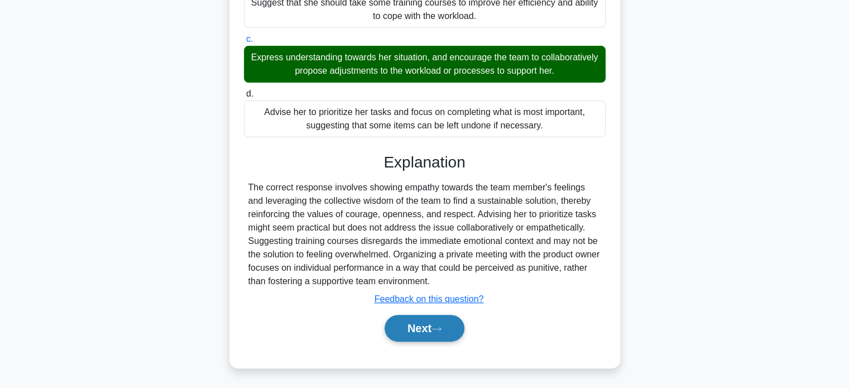
click at [404, 320] on button "Next" at bounding box center [425, 328] width 80 height 27
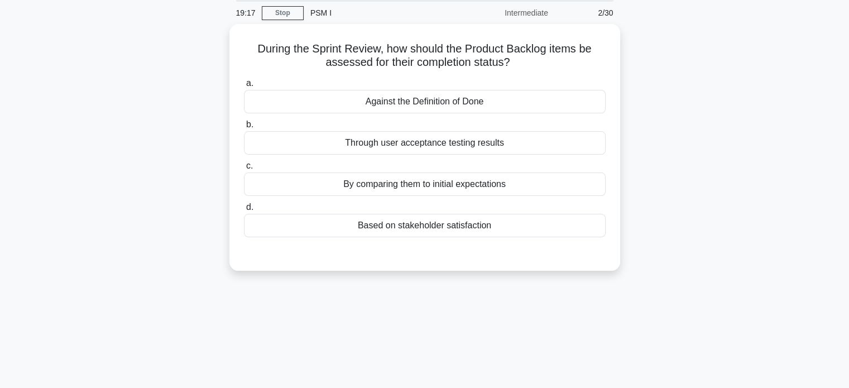
scroll to position [0, 0]
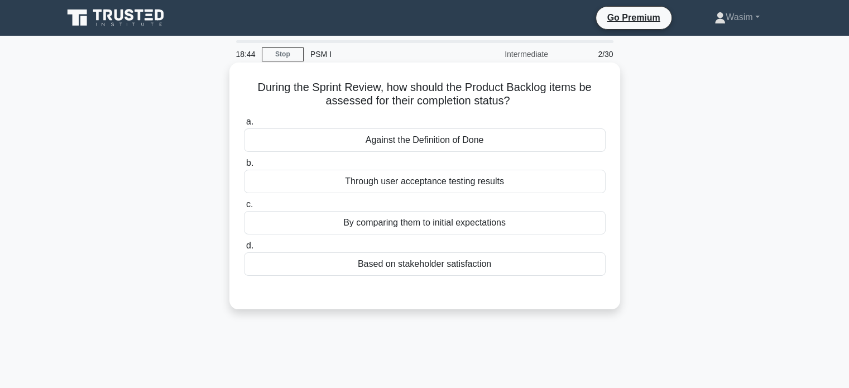
click at [450, 142] on div "Against the Definition of Done" at bounding box center [425, 139] width 362 height 23
click at [244, 126] on input "a. Against the Definition of Done" at bounding box center [244, 121] width 0 height 7
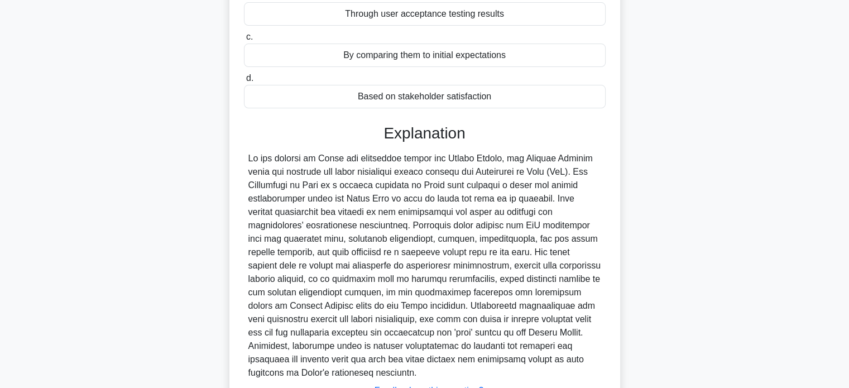
scroll to position [259, 0]
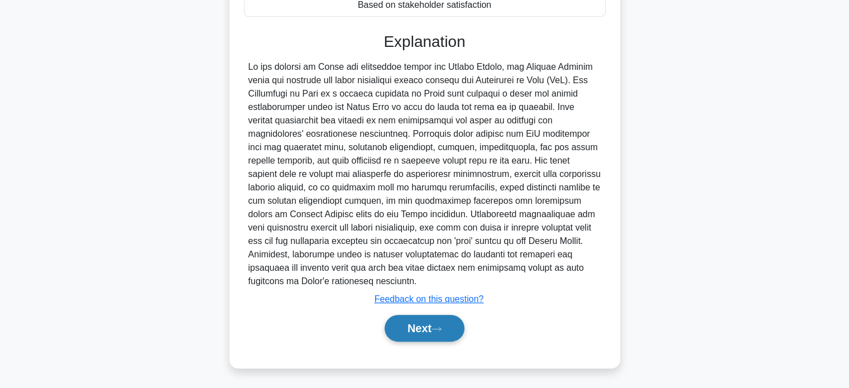
click at [433, 321] on button "Next" at bounding box center [425, 328] width 80 height 27
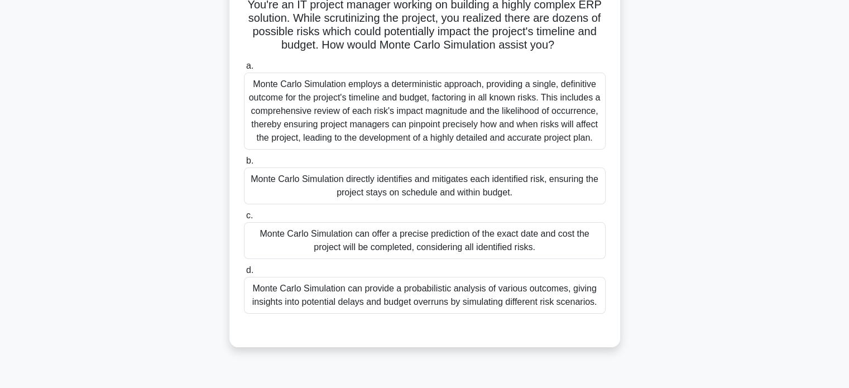
scroll to position [56, 0]
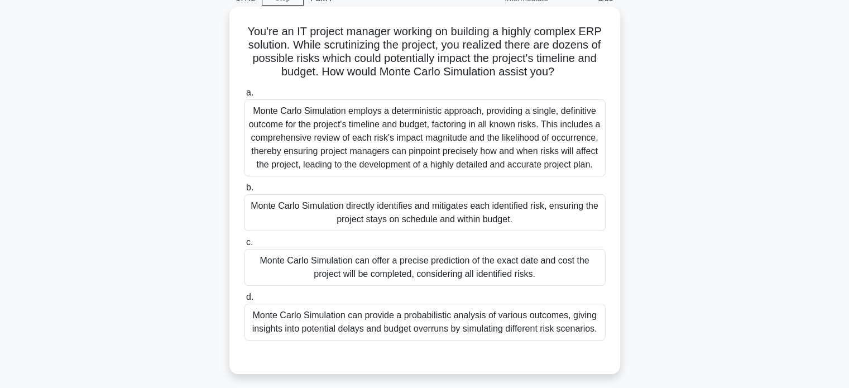
click at [433, 151] on div "Monte Carlo Simulation employs a deterministic approach, providing a single, de…" at bounding box center [425, 137] width 362 height 77
click at [244, 97] on input "a. Monte Carlo Simulation employs a deterministic approach, providing a single,…" at bounding box center [244, 92] width 0 height 7
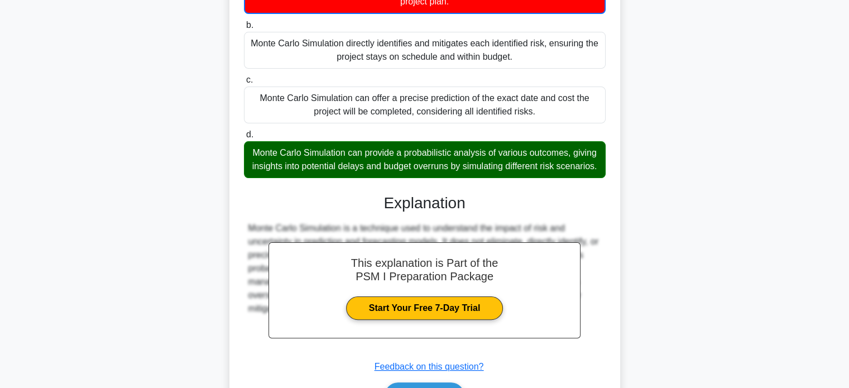
scroll to position [314, 0]
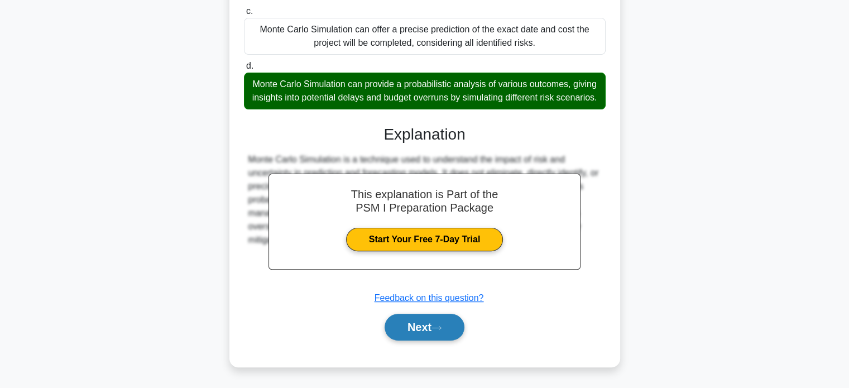
click at [442, 336] on button "Next" at bounding box center [425, 327] width 80 height 27
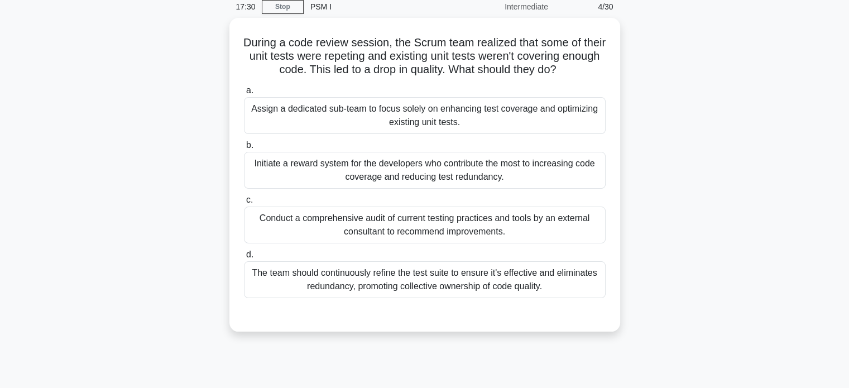
scroll to position [0, 0]
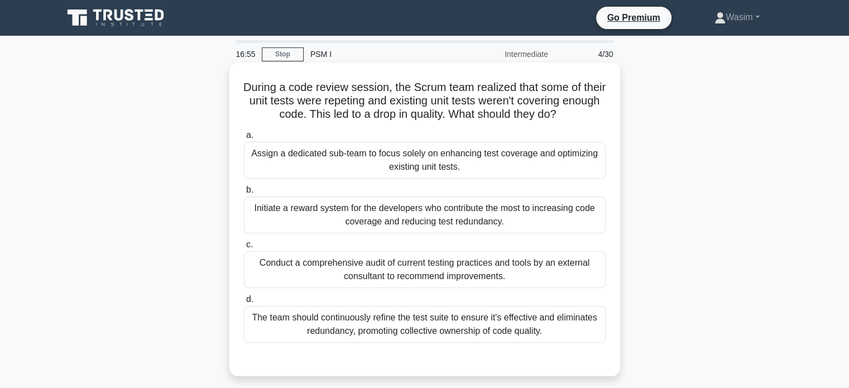
click at [511, 322] on div "The team should continuously refine the test suite to ensure it's effective and…" at bounding box center [425, 324] width 362 height 37
click at [244, 303] on input "d. The team should continuously refine the test suite to ensure it's effective …" at bounding box center [244, 299] width 0 height 7
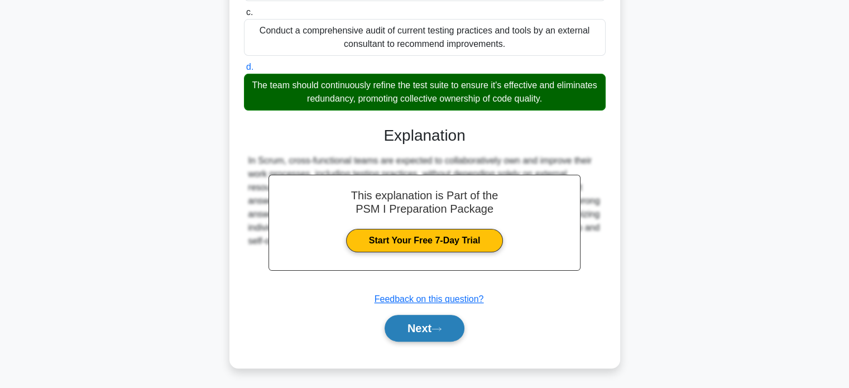
click at [447, 330] on button "Next" at bounding box center [425, 328] width 80 height 27
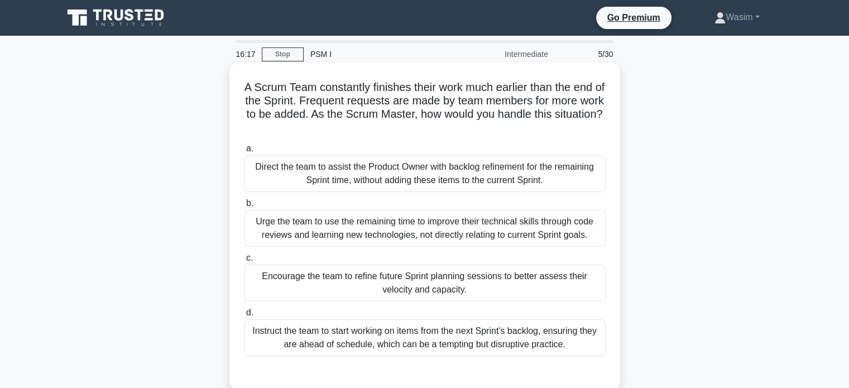
scroll to position [56, 0]
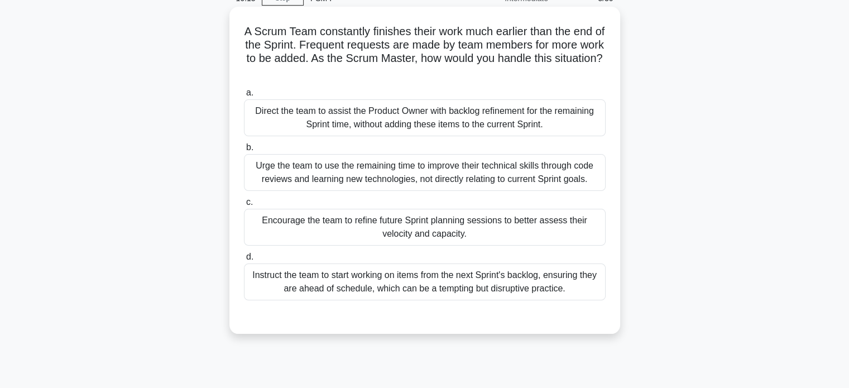
click at [504, 228] on div "Encourage the team to refine future Sprint planning sessions to better assess t…" at bounding box center [425, 227] width 362 height 37
click at [244, 206] on input "c. Encourage the team to refine future Sprint planning sessions to better asses…" at bounding box center [244, 202] width 0 height 7
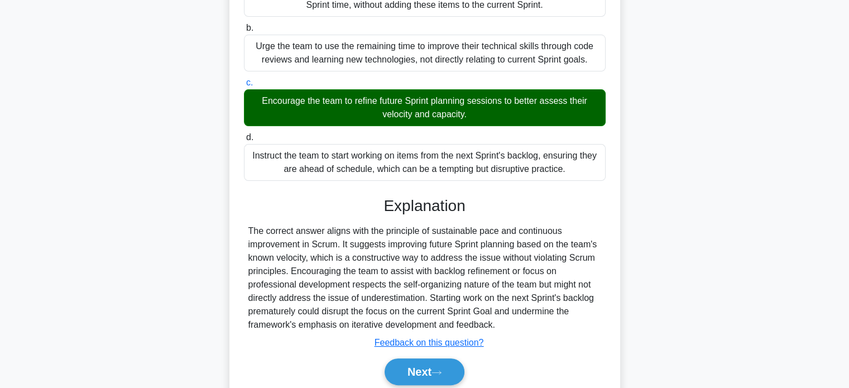
scroll to position [219, 0]
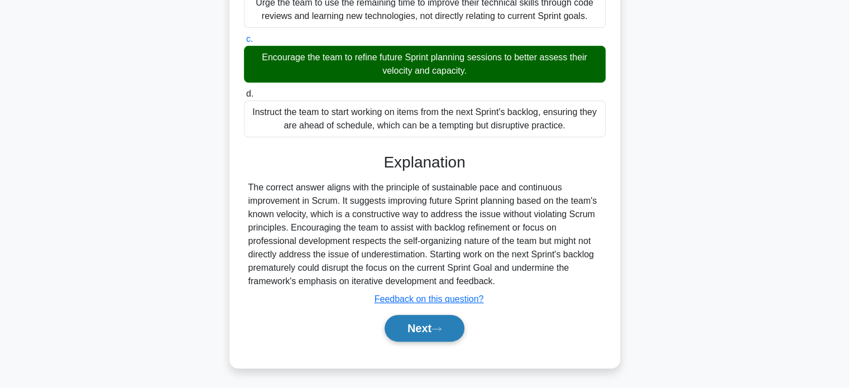
click at [417, 327] on button "Next" at bounding box center [425, 328] width 80 height 27
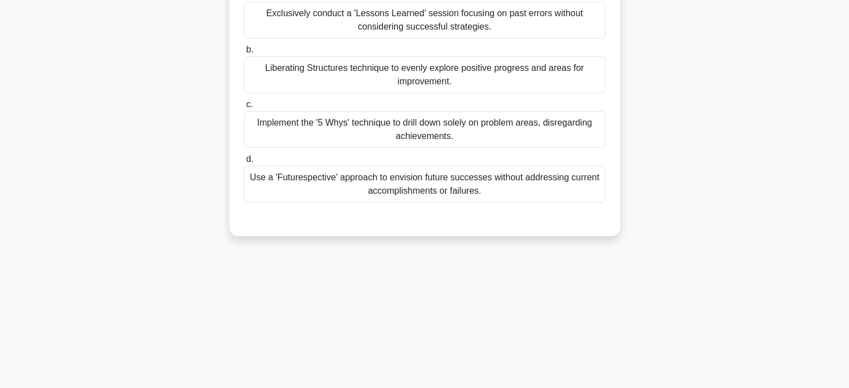
scroll to position [0, 0]
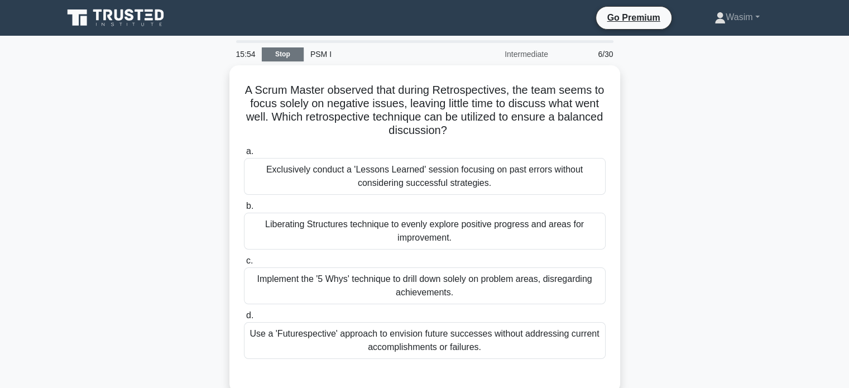
click at [286, 57] on link "Stop" at bounding box center [283, 54] width 42 height 14
